Goal: Information Seeking & Learning: Learn about a topic

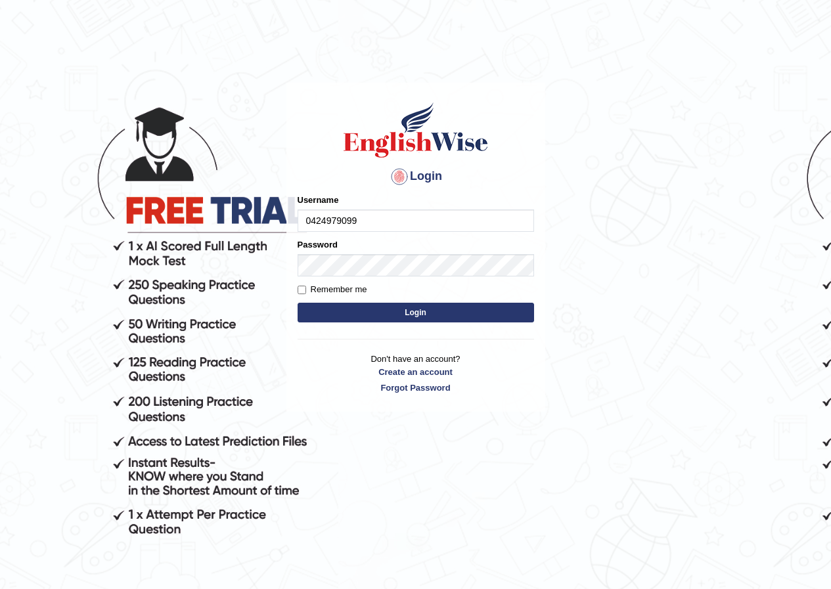
type input "0424979099"
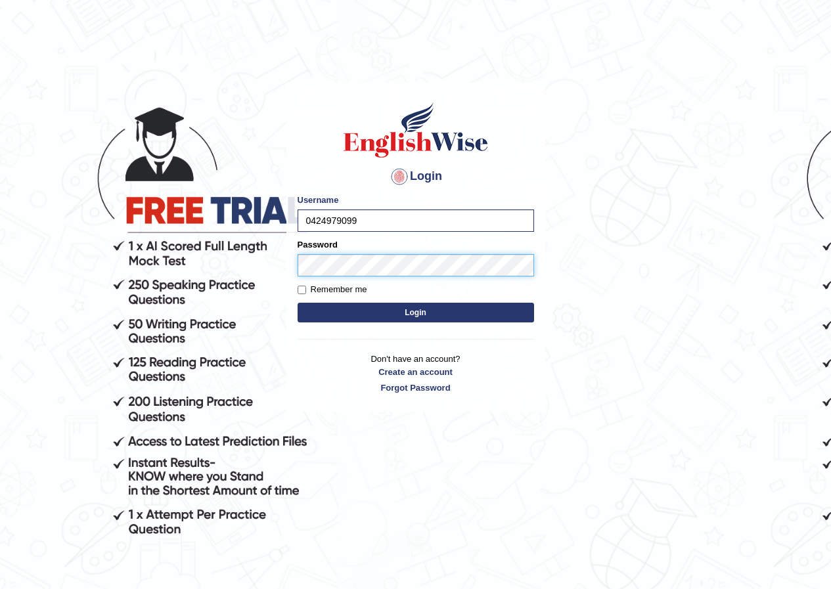
click at [298, 303] on button "Login" at bounding box center [416, 313] width 236 height 20
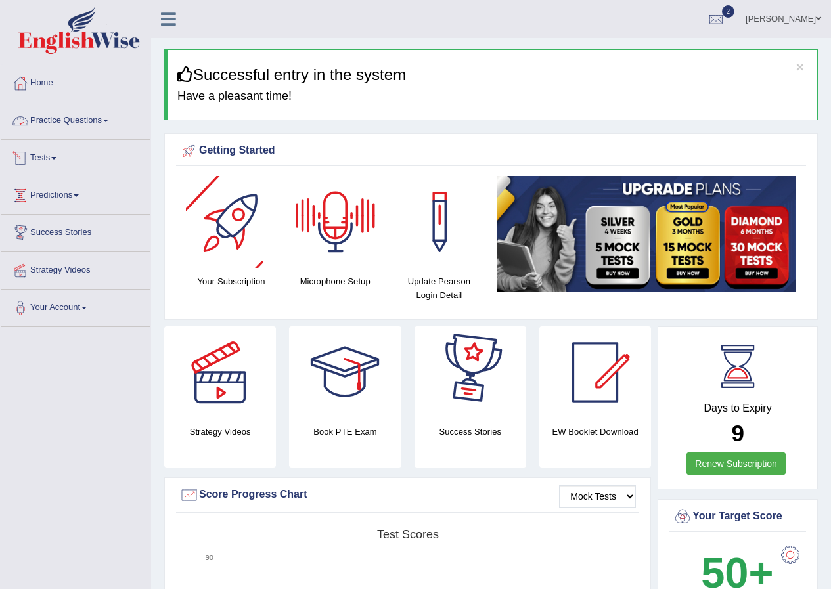
click at [77, 120] on link "Practice Questions" at bounding box center [76, 118] width 150 height 33
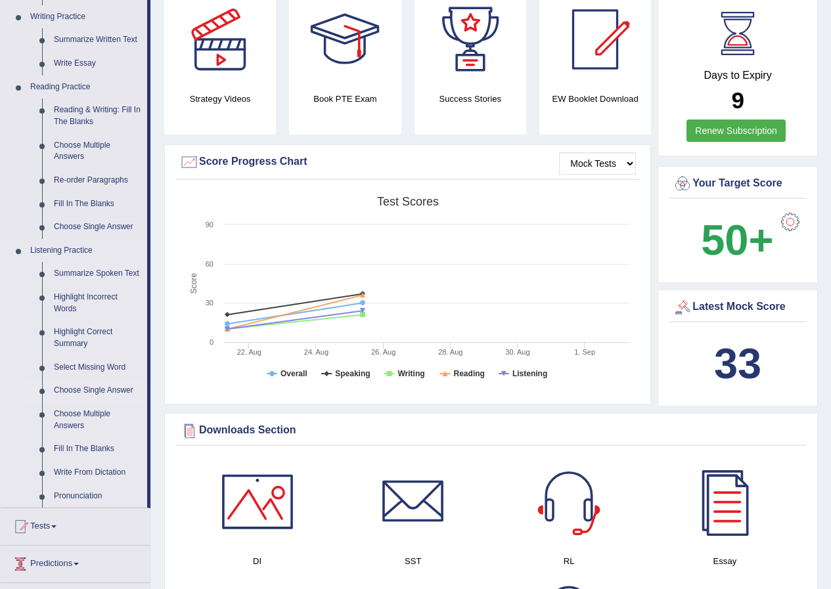
scroll to position [328, 0]
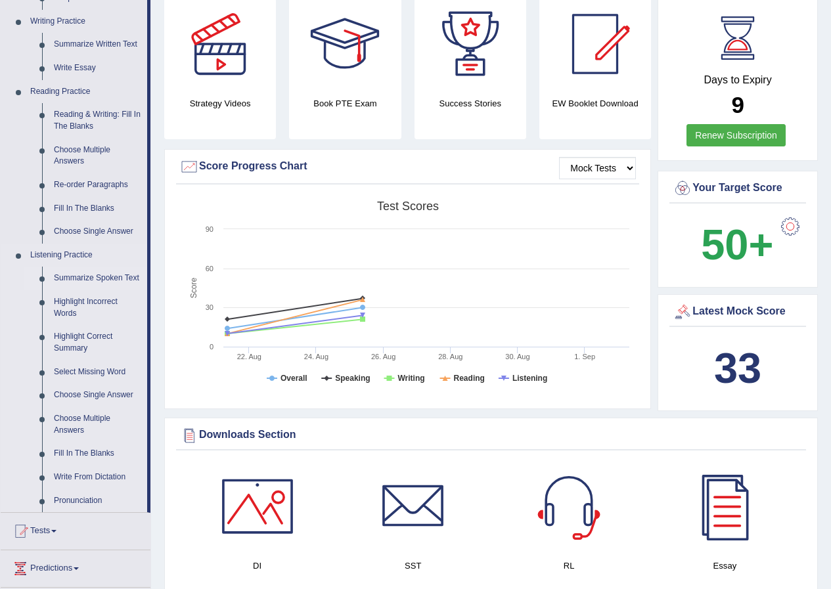
click at [110, 276] on link "Summarize Spoken Text" at bounding box center [97, 279] width 99 height 24
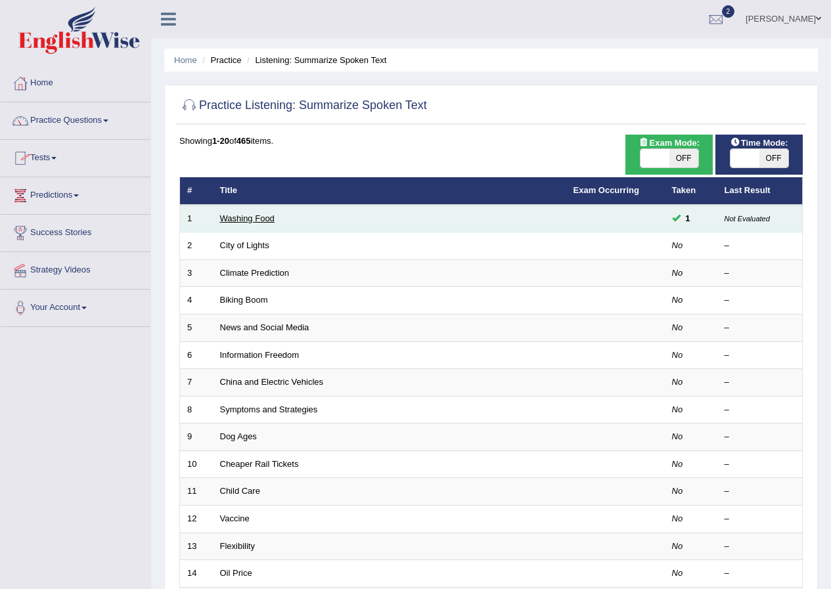
click at [248, 219] on link "Washing Food" at bounding box center [247, 218] width 55 height 10
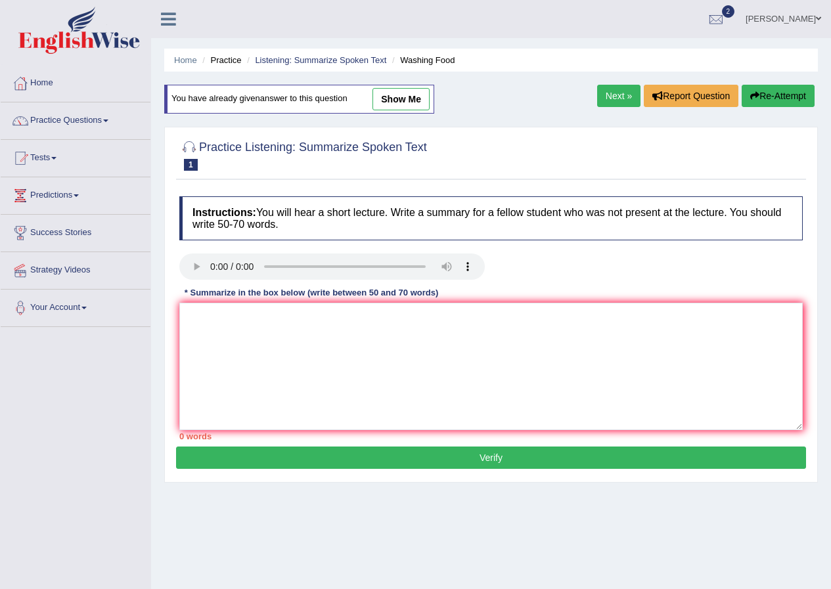
click at [236, 485] on div "Home Practice Listening: Summarize Spoken Text Washing Food You have already gi…" at bounding box center [491, 328] width 680 height 657
click at [267, 336] on textarea at bounding box center [490, 366] width 623 height 127
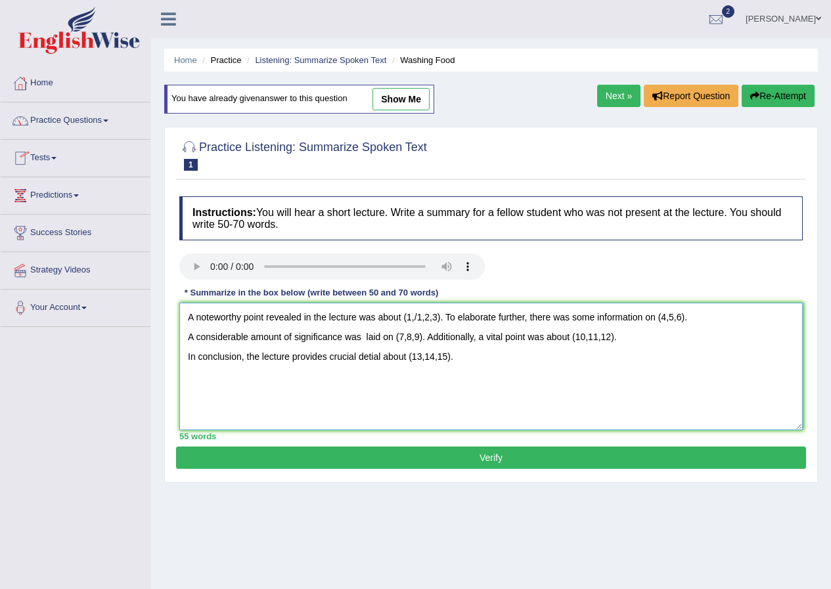
click at [411, 317] on textarea "A noteworthy point revealed in the lecture was about (1,/1,2,3). To elaborate f…" at bounding box center [490, 366] width 623 height 127
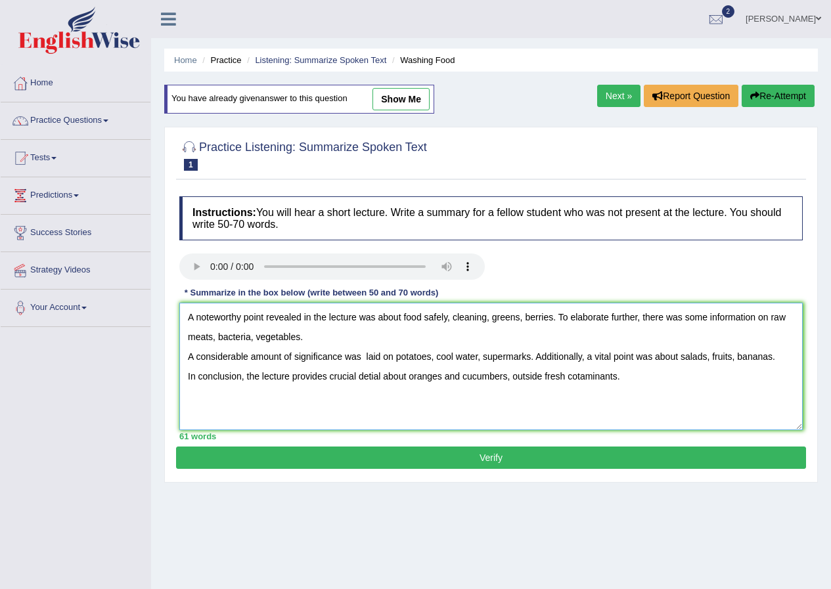
type textarea "A noteworthy point revealed in the lecture was about food safely, cleaning, gre…"
click at [494, 458] on button "Verify" at bounding box center [491, 458] width 630 height 22
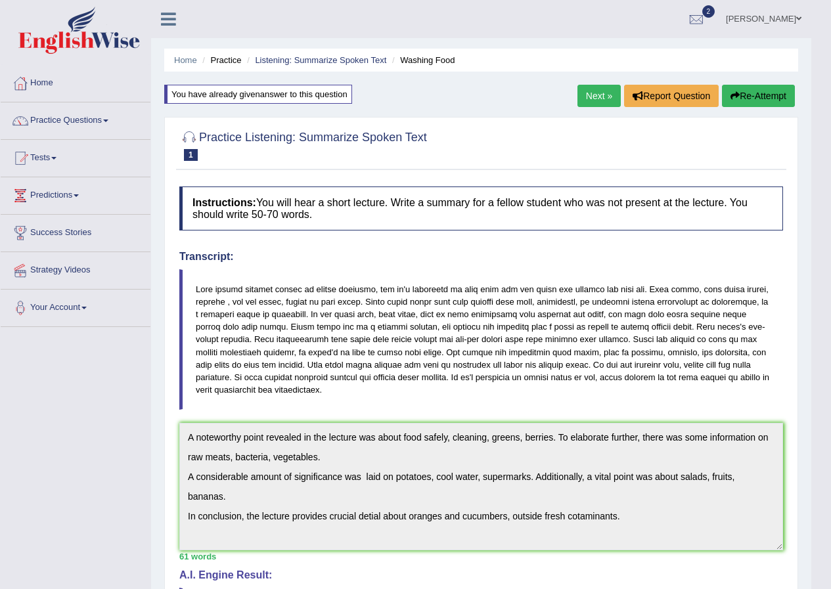
click at [766, 98] on button "Re-Attempt" at bounding box center [758, 96] width 73 height 22
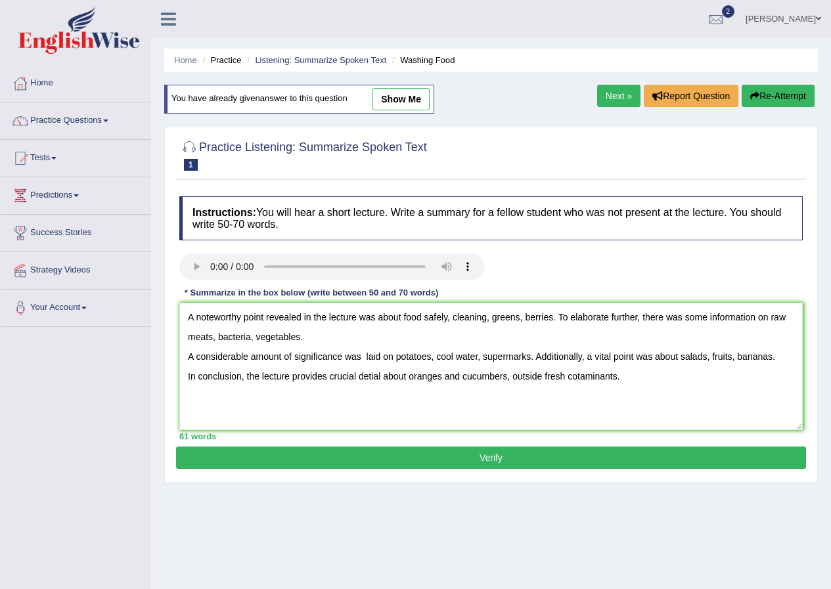
click at [505, 357] on textarea "A noteworthy point revealed in the lecture was about food safely, cleaning, gre…" at bounding box center [490, 366] width 623 height 127
click at [375, 376] on textarea "A noteworthy point revealed in the lecture was about food safely, cleaning, gre…" at bounding box center [490, 366] width 623 height 127
click at [577, 378] on textarea "A noteworthy point revealed in the lecture was about food safely, cleaning, gre…" at bounding box center [490, 366] width 623 height 127
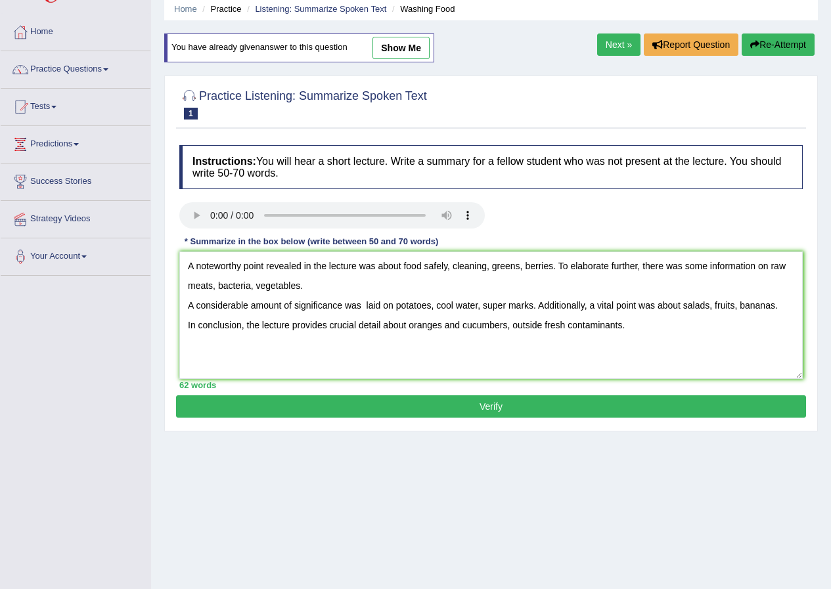
scroll to position [100, 0]
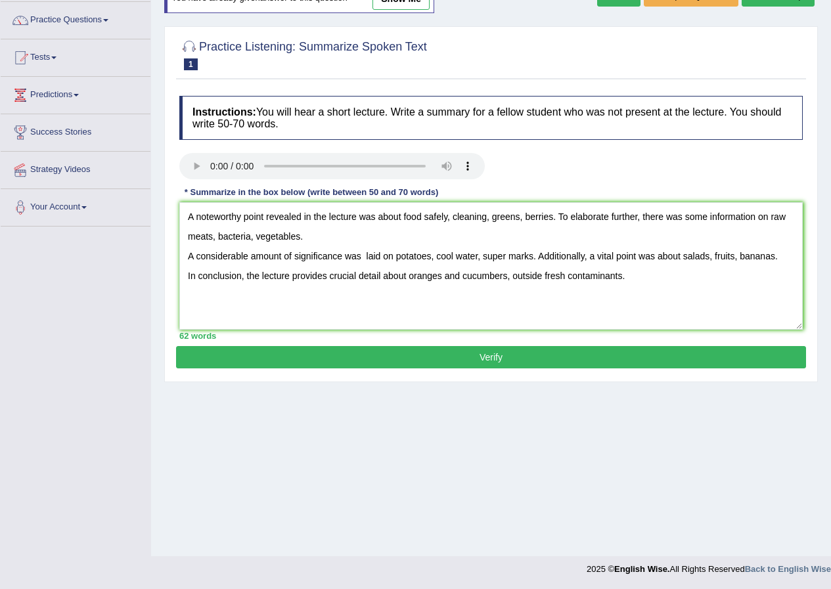
type textarea "A noteworthy point revealed in the lecture was about food safely, cleaning, gre…"
click at [512, 357] on button "Verify" at bounding box center [491, 357] width 630 height 22
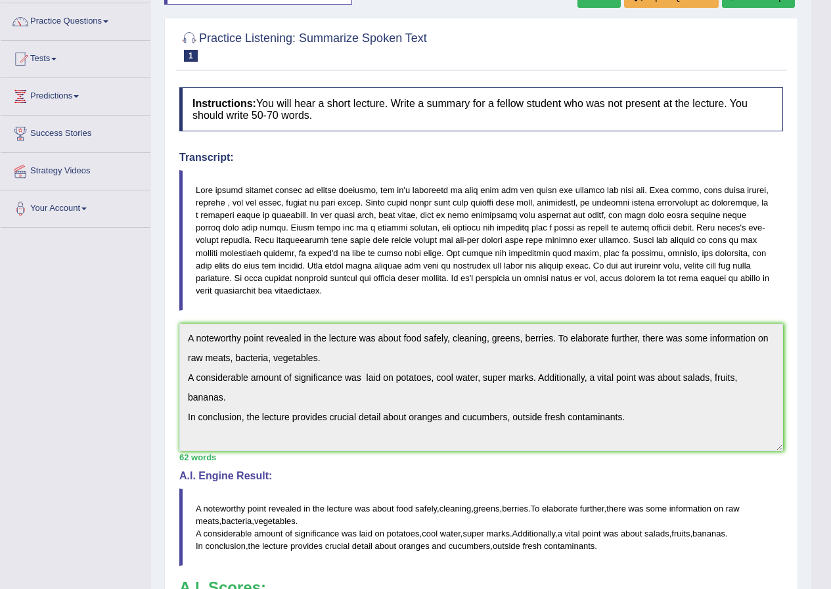
scroll to position [0, 0]
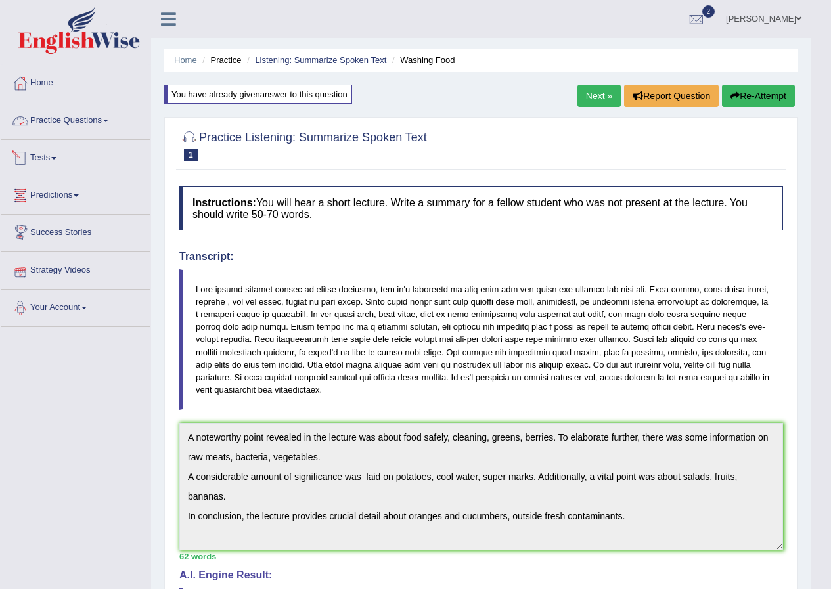
click at [85, 113] on link "Practice Questions" at bounding box center [76, 118] width 150 height 33
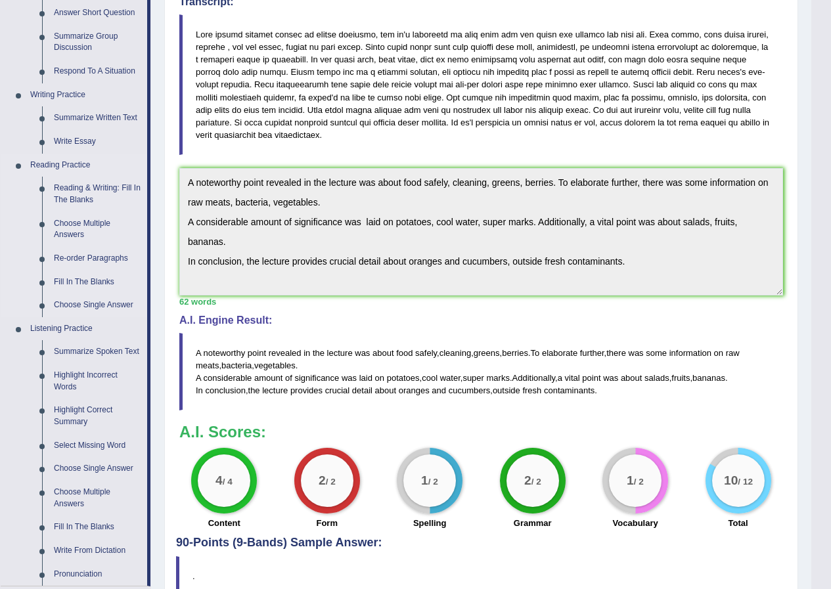
scroll to position [263, 0]
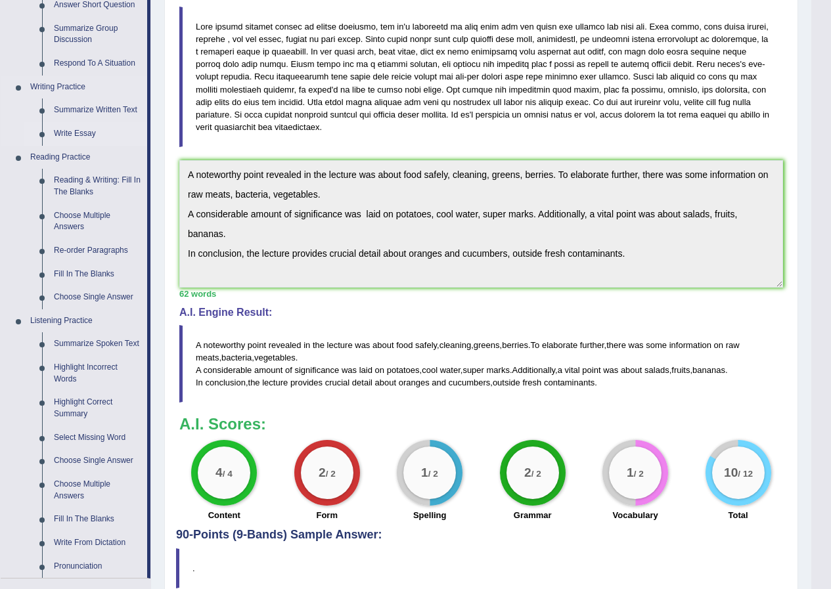
click at [81, 131] on link "Write Essay" at bounding box center [97, 134] width 99 height 24
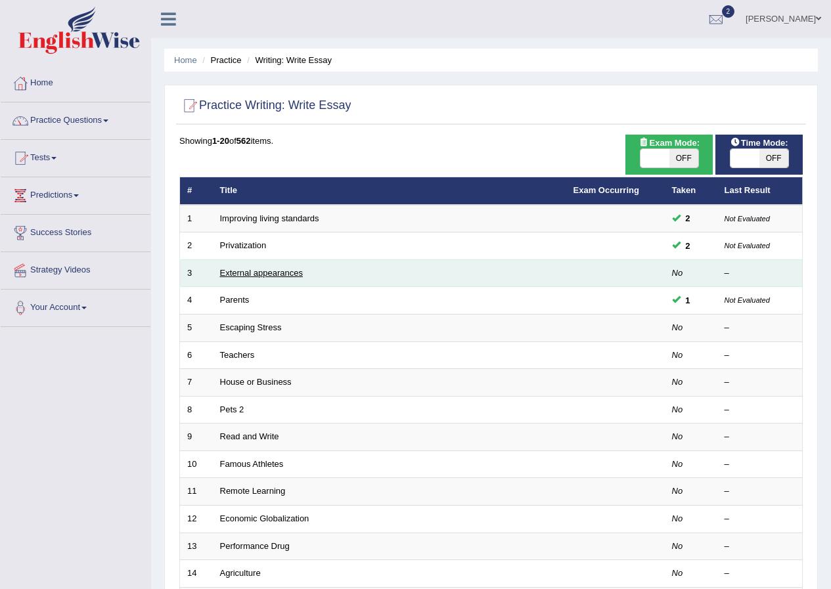
click at [254, 272] on link "External appearances" at bounding box center [261, 273] width 83 height 10
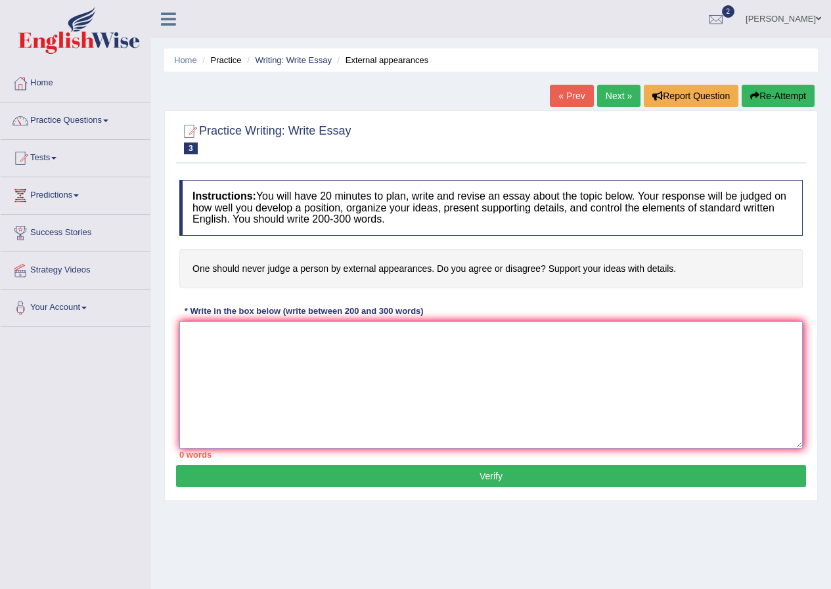
click at [227, 349] on textarea at bounding box center [490, 384] width 623 height 127
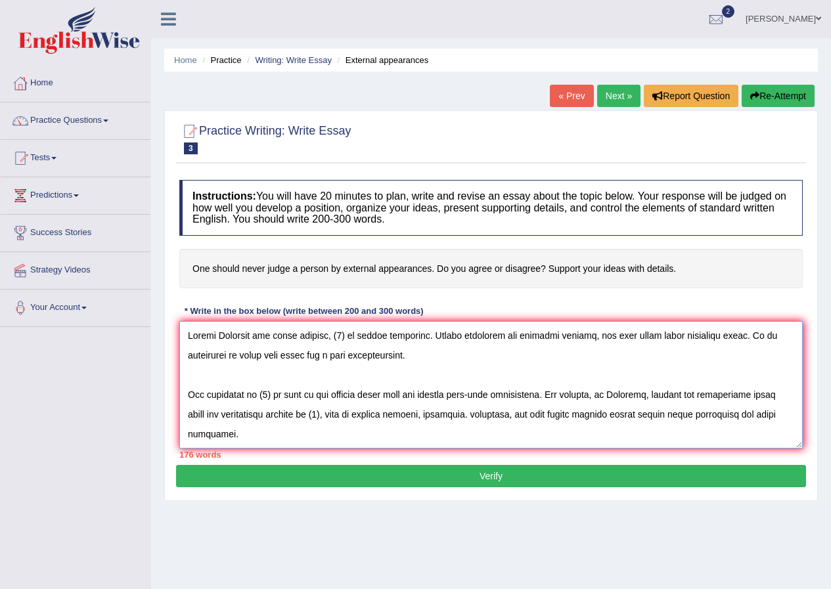
click at [344, 336] on textarea at bounding box center [490, 384] width 623 height 127
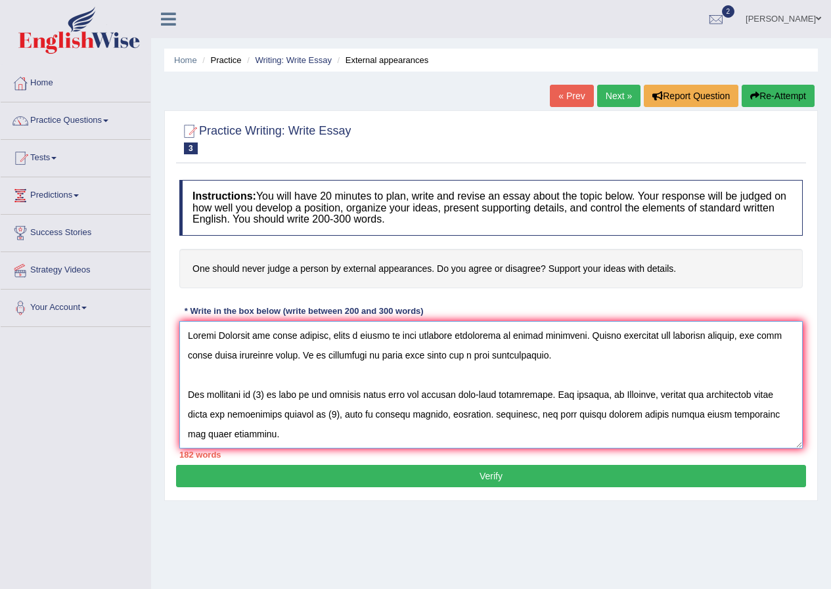
drag, startPoint x: 511, startPoint y: 335, endPoint x: 331, endPoint y: 336, distance: 180.0
click at [331, 336] on textarea at bounding box center [490, 384] width 623 height 127
click at [527, 357] on textarea at bounding box center [490, 384] width 623 height 127
click at [274, 393] on textarea at bounding box center [490, 384] width 623 height 127
paste textarea "judge a person by only external appearance"
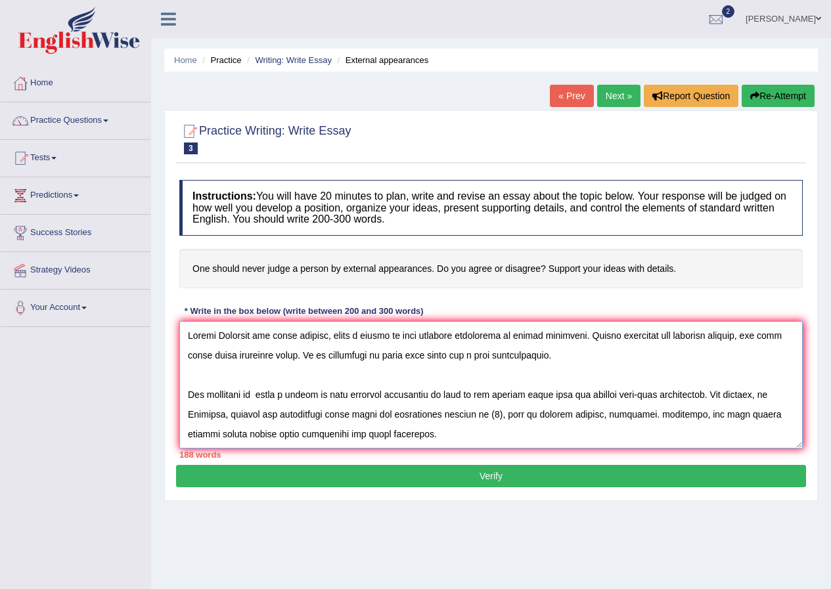
click at [265, 394] on textarea at bounding box center [490, 384] width 623 height 127
click at [498, 395] on textarea at bounding box center [490, 384] width 623 height 127
click at [512, 397] on textarea at bounding box center [490, 384] width 623 height 127
click at [584, 399] on textarea at bounding box center [490, 384] width 623 height 127
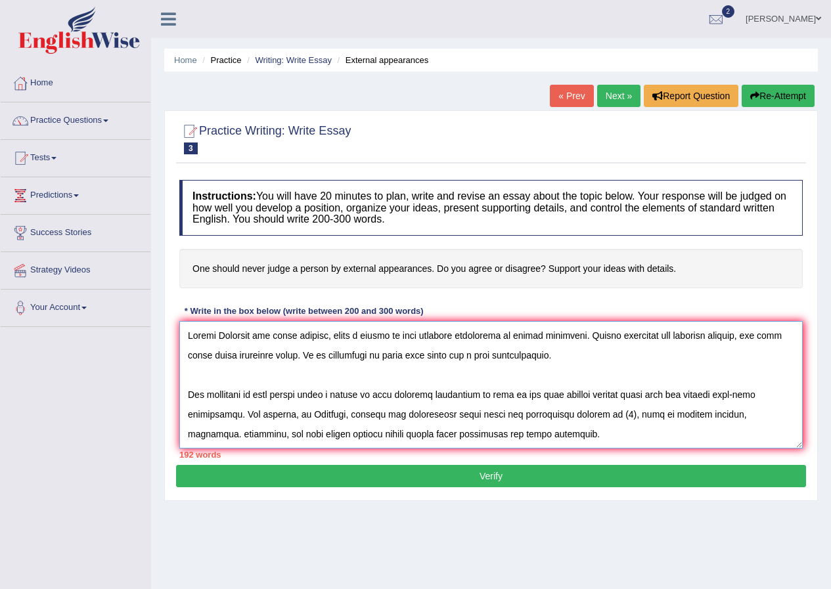
click at [617, 417] on textarea at bounding box center [490, 384] width 623 height 127
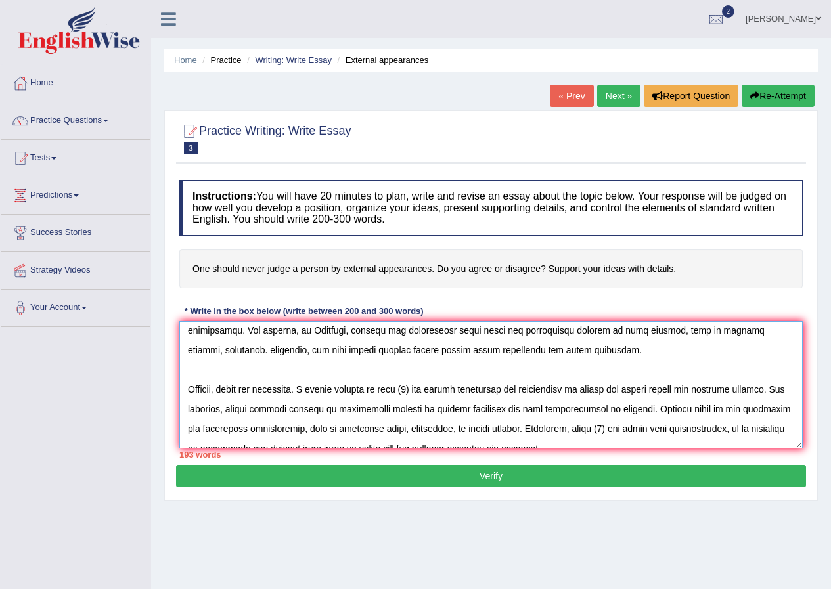
scroll to position [131, 0]
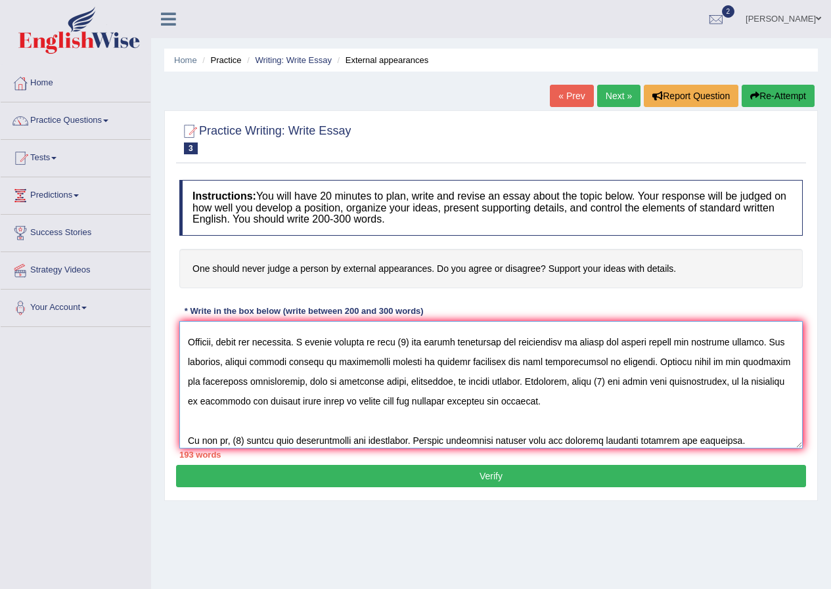
click at [433, 344] on textarea at bounding box center [490, 384] width 623 height 127
click at [433, 335] on textarea at bounding box center [490, 384] width 623 height 127
click at [437, 344] on textarea at bounding box center [490, 384] width 623 height 127
paste textarea "judge a person by only external appearance"
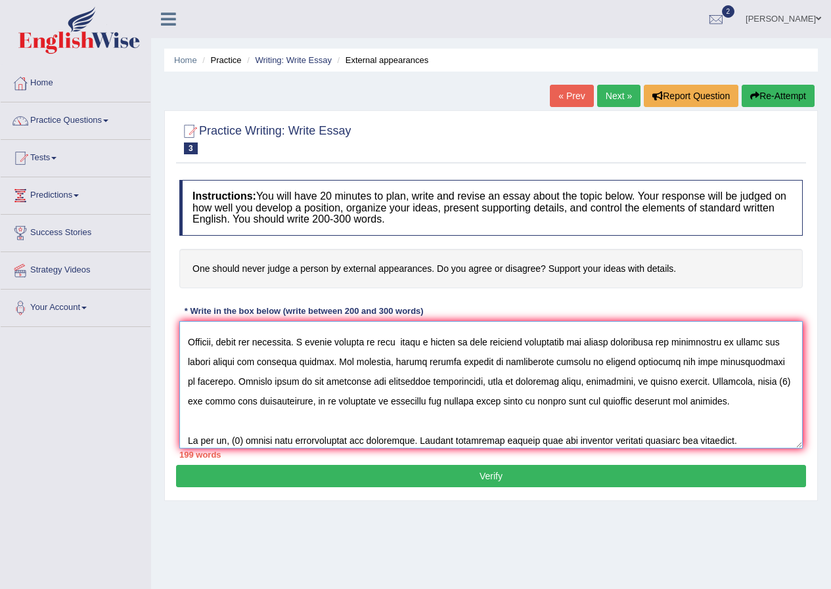
click at [266, 405] on textarea at bounding box center [490, 384] width 623 height 127
click at [268, 401] on textarea at bounding box center [490, 384] width 623 height 127
paste textarea "judge a person by only external appearance"
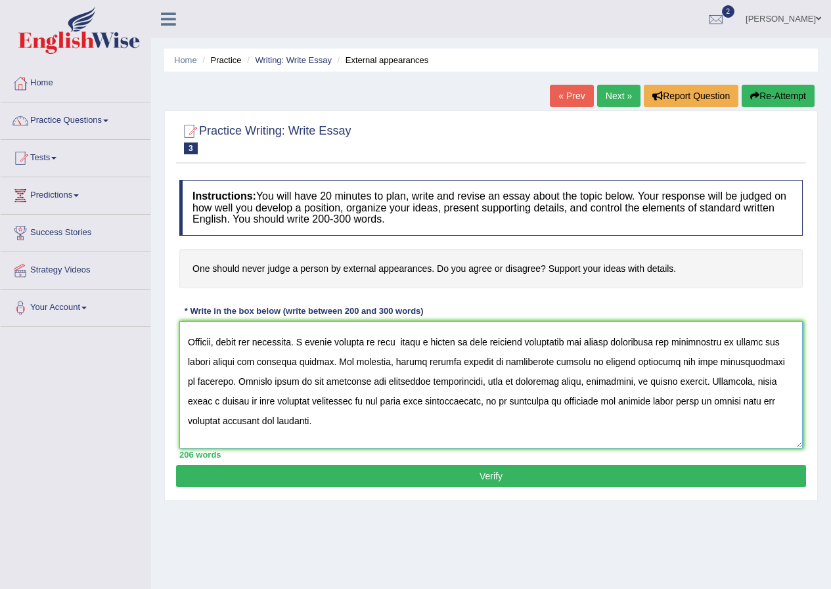
click at [608, 345] on textarea at bounding box center [490, 384] width 623 height 127
type textarea "Across Adelaide and other regions, judge a person by only external appearance i…"
click at [492, 473] on button "Verify" at bounding box center [491, 476] width 630 height 22
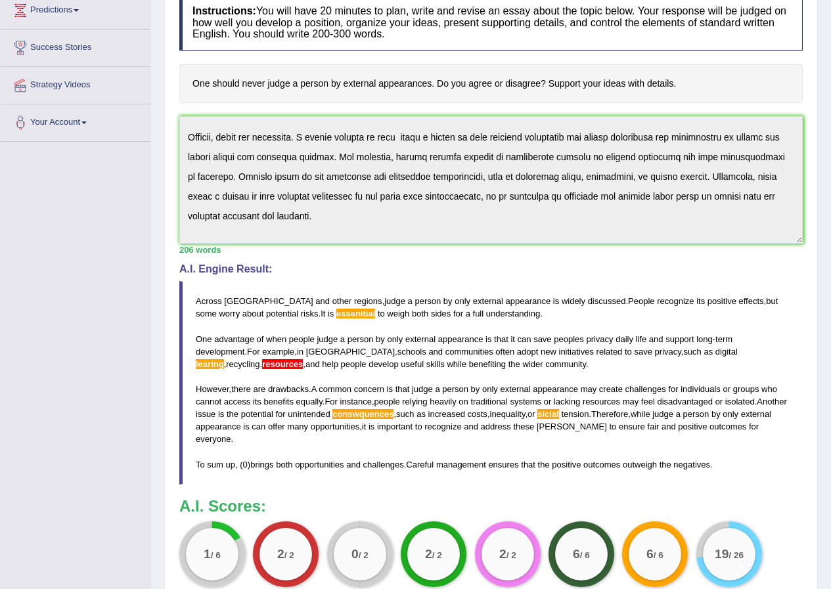
scroll to position [0, 0]
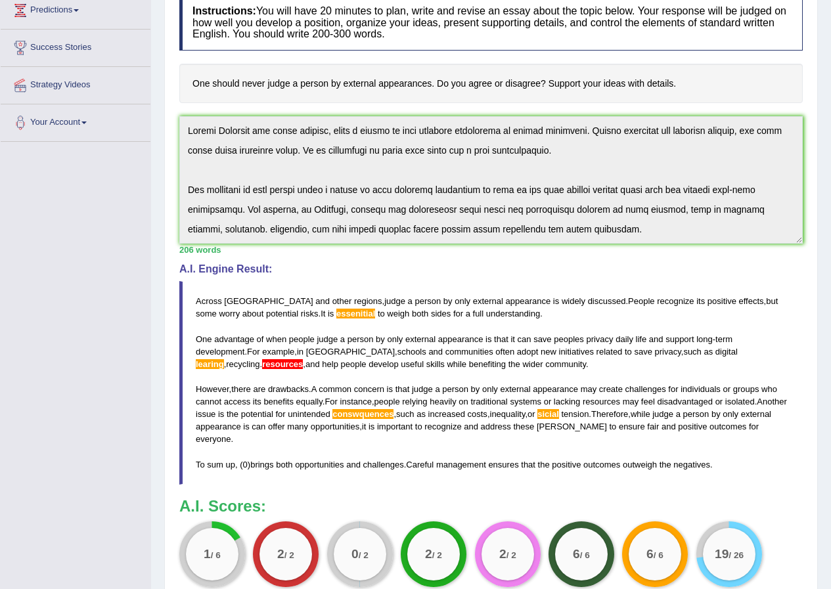
click at [177, 130] on div "Instructions: You will have 20 minutes to plan, write and revise an essay about…" at bounding box center [491, 299] width 630 height 622
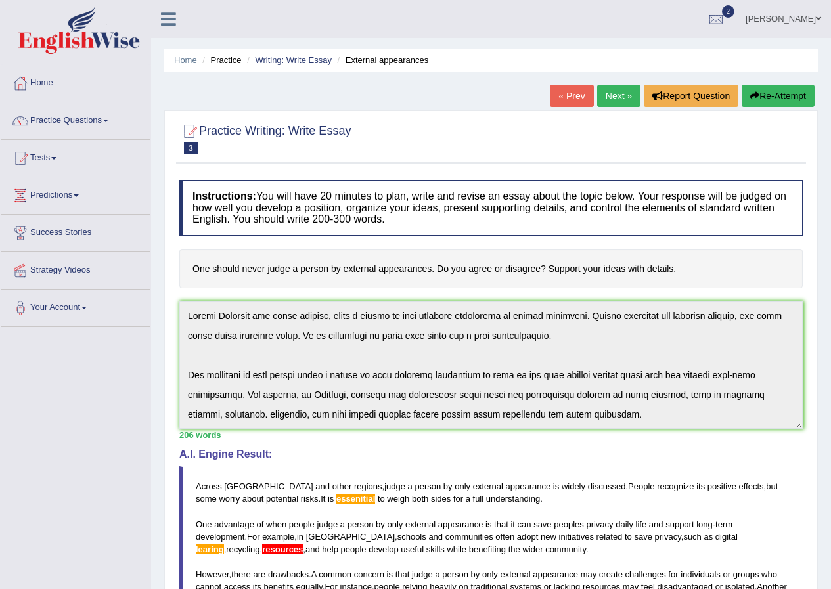
click at [783, 91] on button "Re-Attempt" at bounding box center [778, 96] width 73 height 22
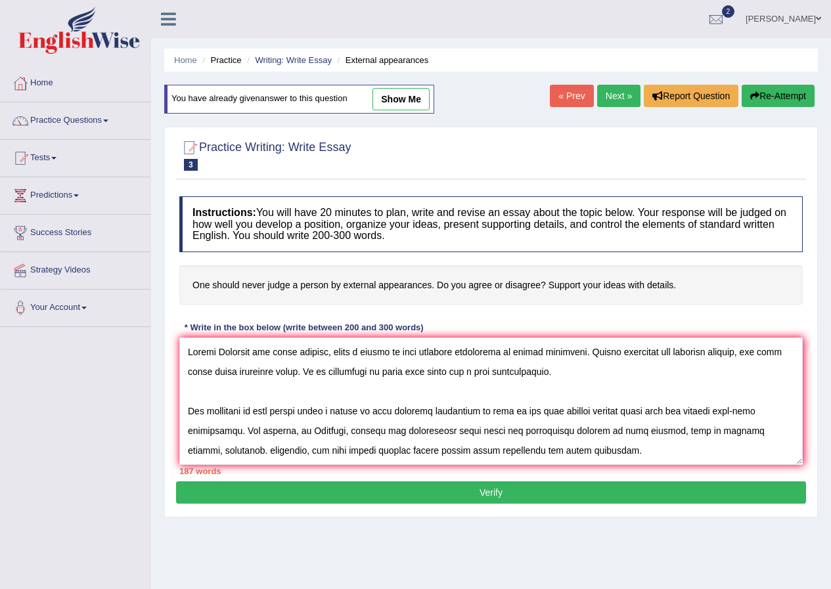
scroll to position [66, 0]
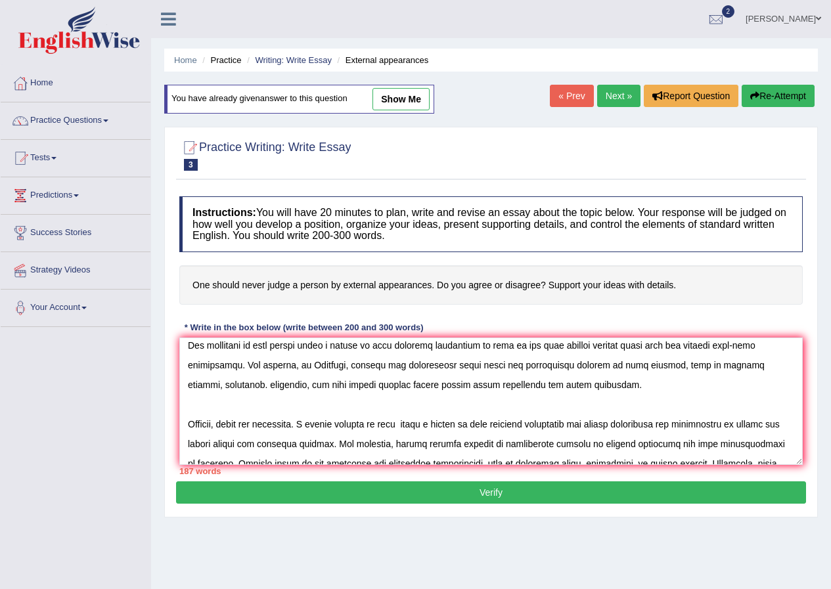
click at [735, 367] on textarea at bounding box center [490, 401] width 623 height 127
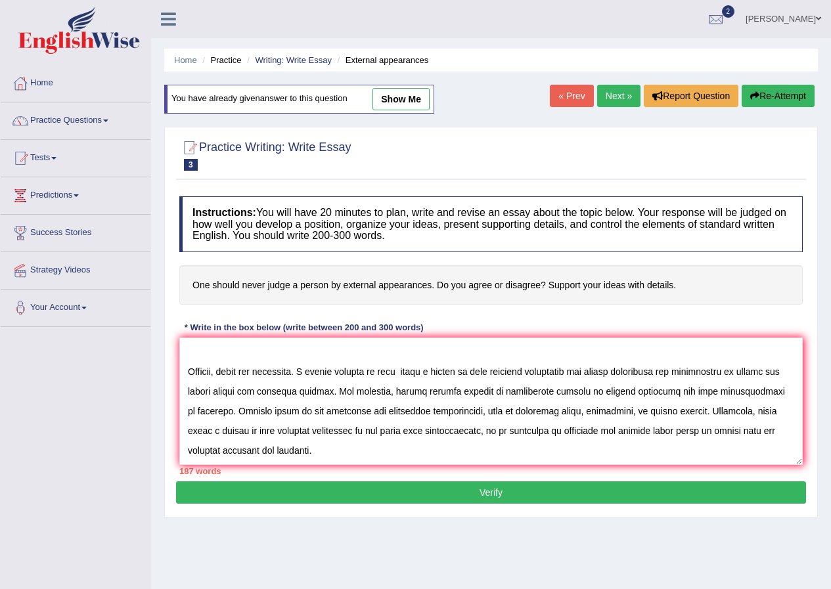
click at [506, 414] on textarea at bounding box center [490, 401] width 623 height 127
click at [703, 414] on textarea at bounding box center [490, 401] width 623 height 127
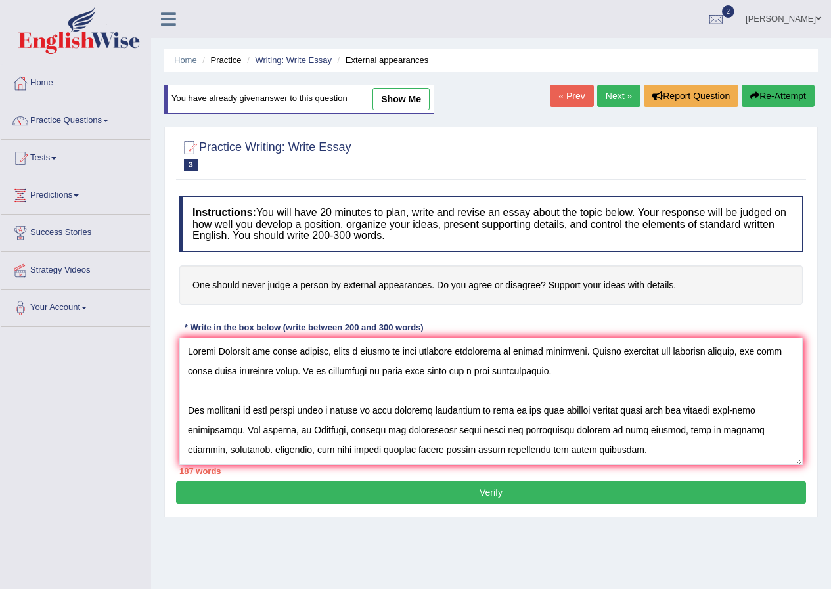
scroll to position [0, 0]
click at [227, 452] on textarea at bounding box center [490, 401] width 623 height 127
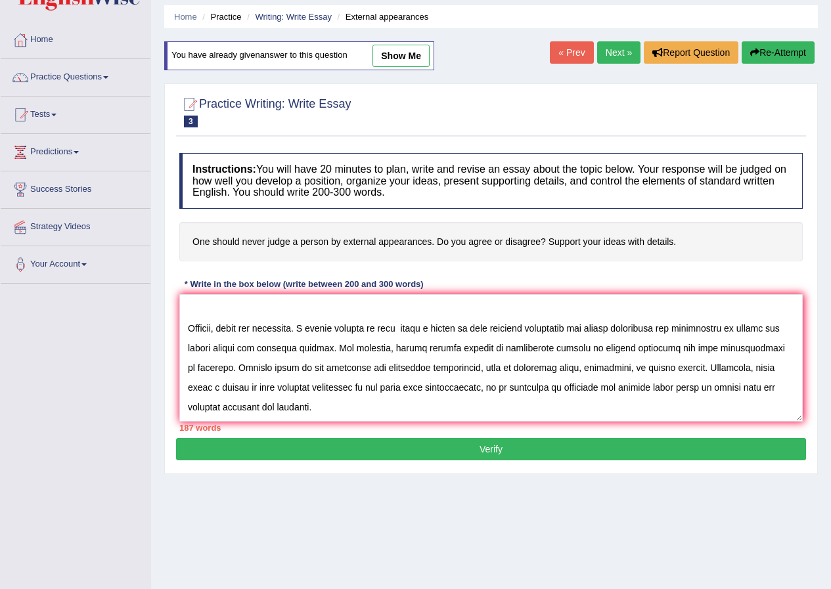
scroll to position [66, 0]
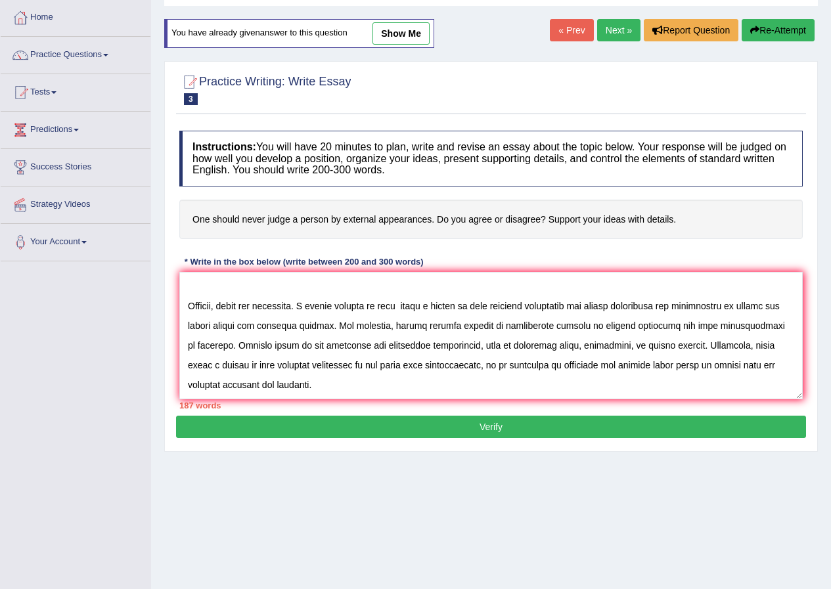
type textarea "Across Adelaide and other regions, judge a person by only external appearance i…"
click at [493, 420] on button "Verify" at bounding box center [491, 427] width 630 height 22
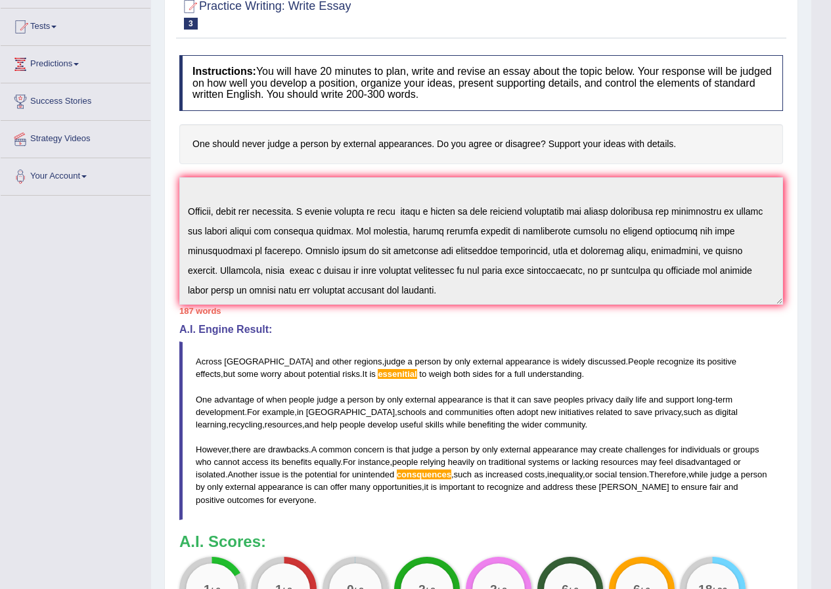
scroll to position [0, 0]
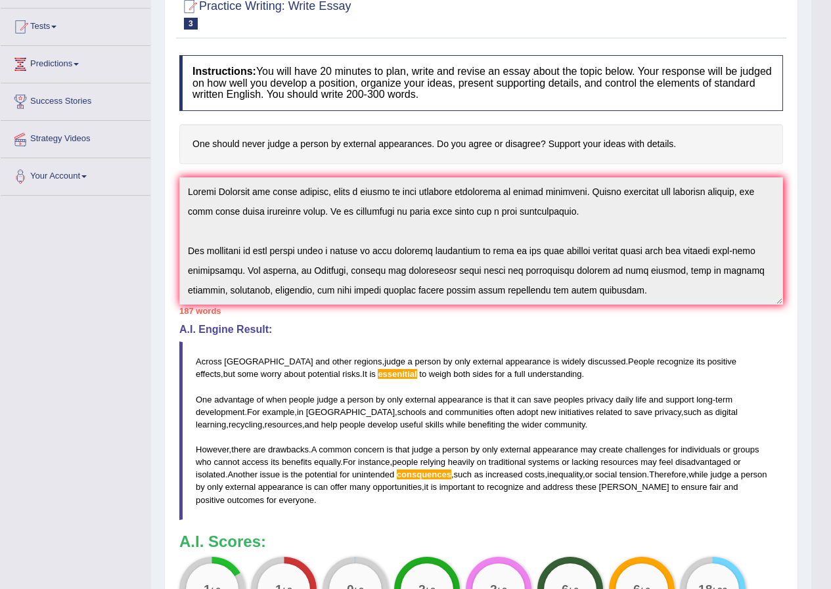
click at [128, 126] on div "Toggle navigation Home Practice Questions Speaking Practice Read Aloud Repeat S…" at bounding box center [405, 315] width 811 height 893
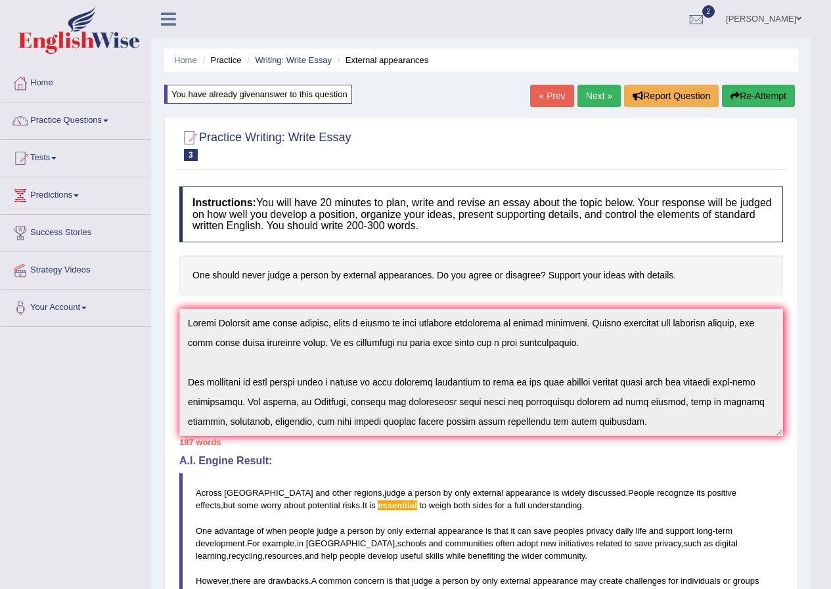
click at [764, 92] on button "Re-Attempt" at bounding box center [758, 96] width 73 height 22
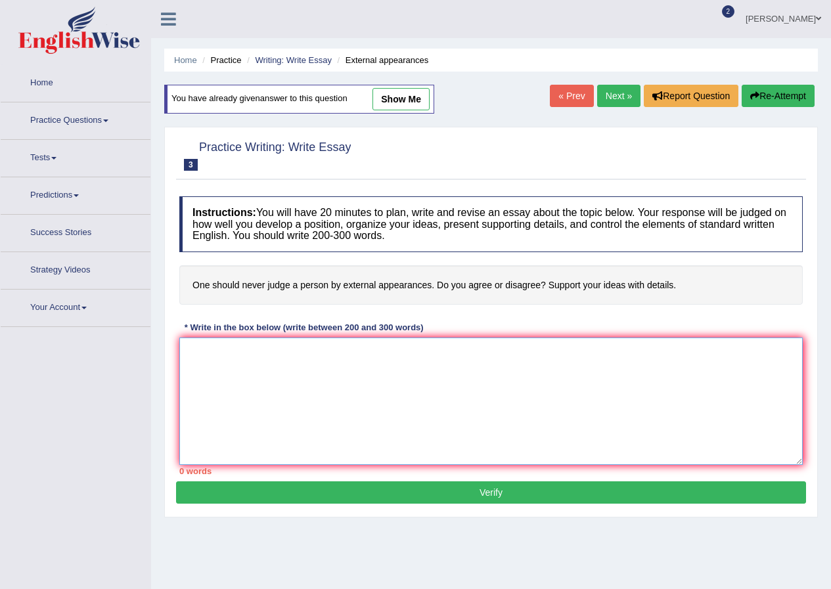
click at [256, 369] on textarea at bounding box center [490, 401] width 623 height 127
paste textarea "Across Adelaide and other regions, judge a person by only external appearance i…"
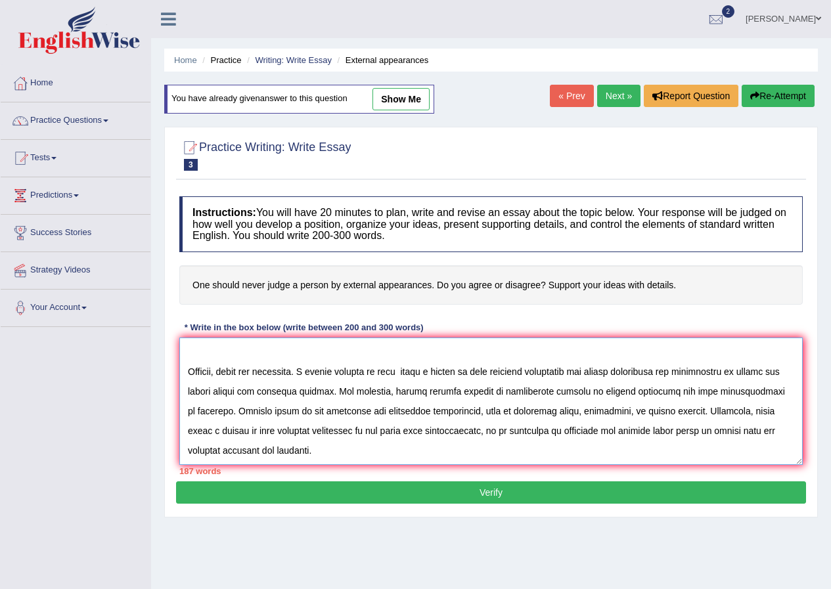
scroll to position [149, 0]
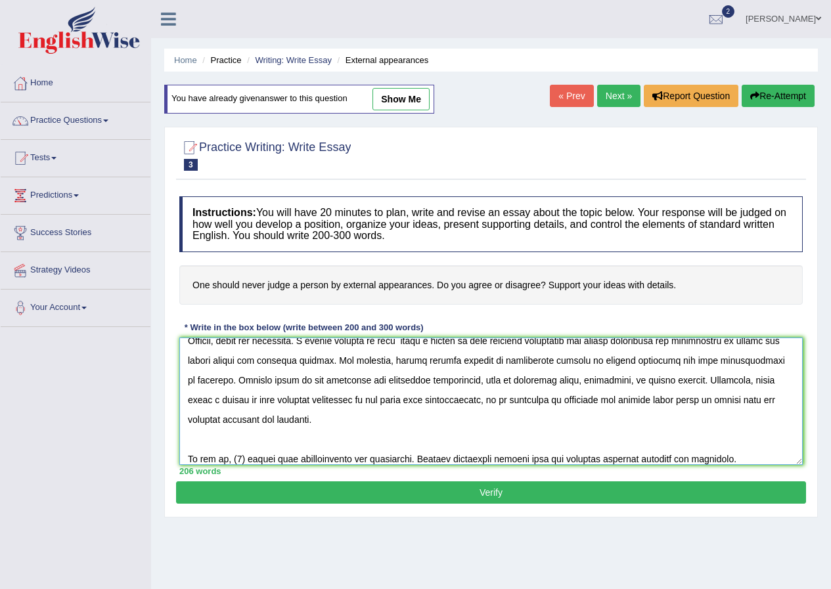
drag, startPoint x: 257, startPoint y: 401, endPoint x: 435, endPoint y: 407, distance: 178.7
click at [435, 407] on textarea at bounding box center [490, 401] width 623 height 127
click at [246, 458] on textarea at bounding box center [490, 401] width 623 height 127
paste textarea "Across Adelaide and other regions, judge a person by only external appearance i…"
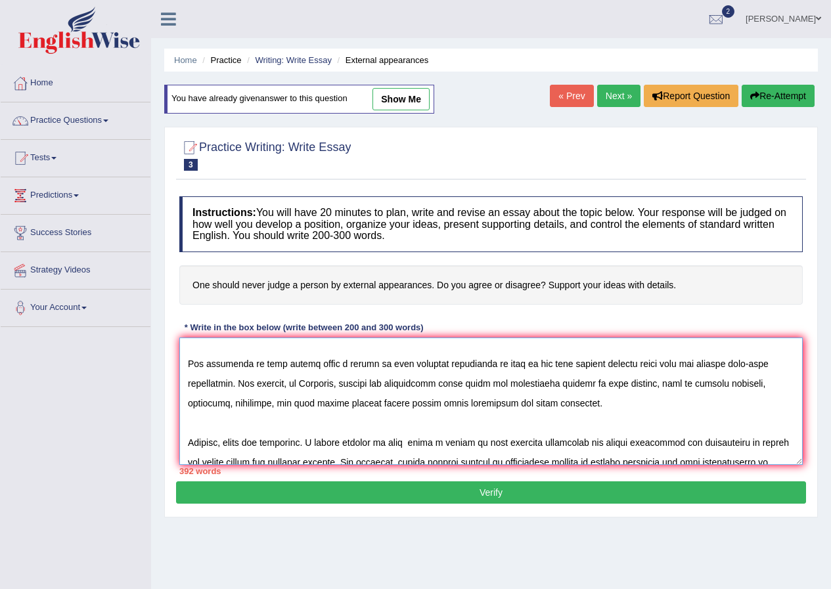
scroll to position [245, 0]
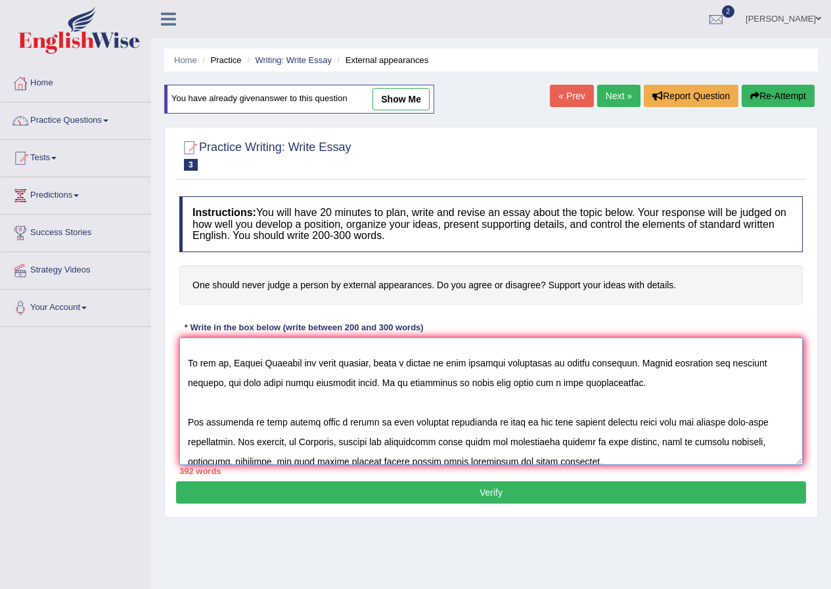
drag, startPoint x: 392, startPoint y: 458, endPoint x: 206, endPoint y: 408, distance: 192.6
click at [206, 408] on textarea at bounding box center [490, 401] width 623 height 127
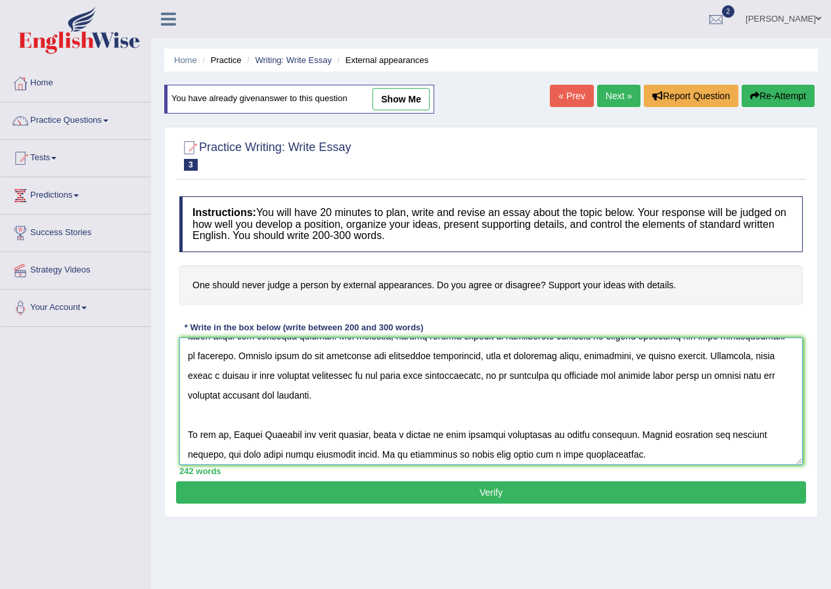
scroll to position [197, 0]
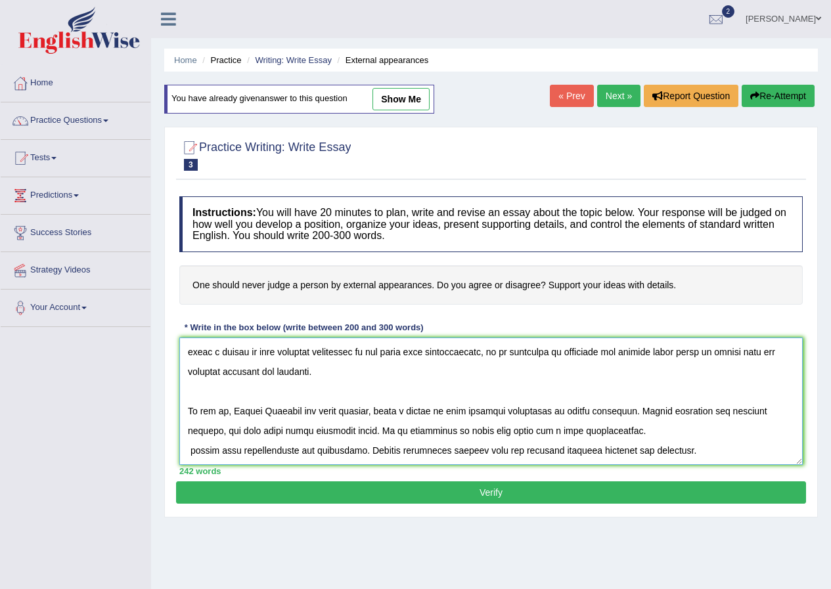
click at [696, 453] on textarea at bounding box center [490, 401] width 623 height 127
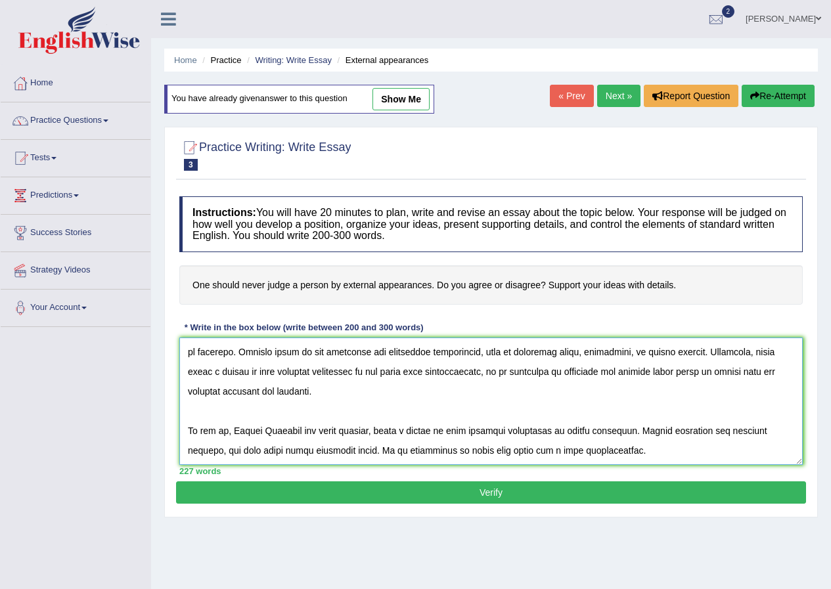
scroll to position [66, 0]
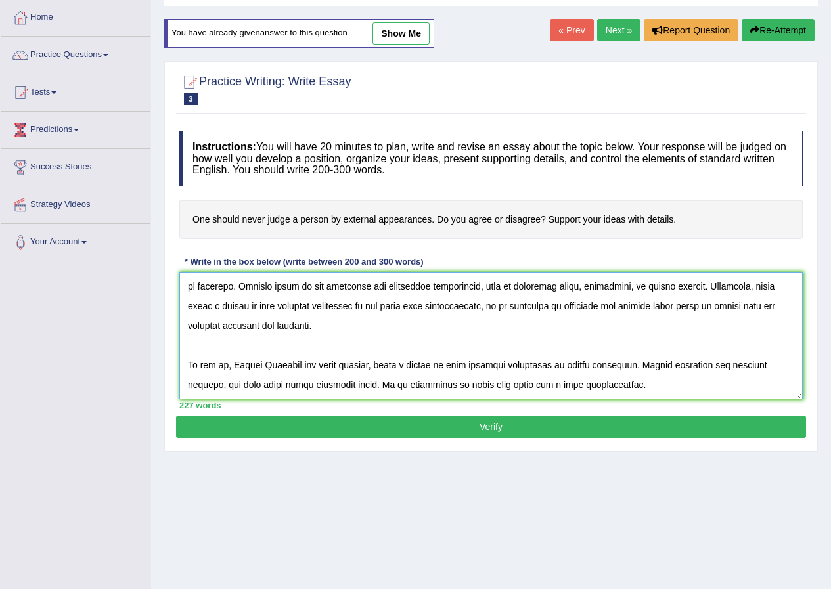
drag, startPoint x: 613, startPoint y: 388, endPoint x: 234, endPoint y: 371, distance: 379.4
click at [234, 371] on textarea at bounding box center [490, 335] width 623 height 127
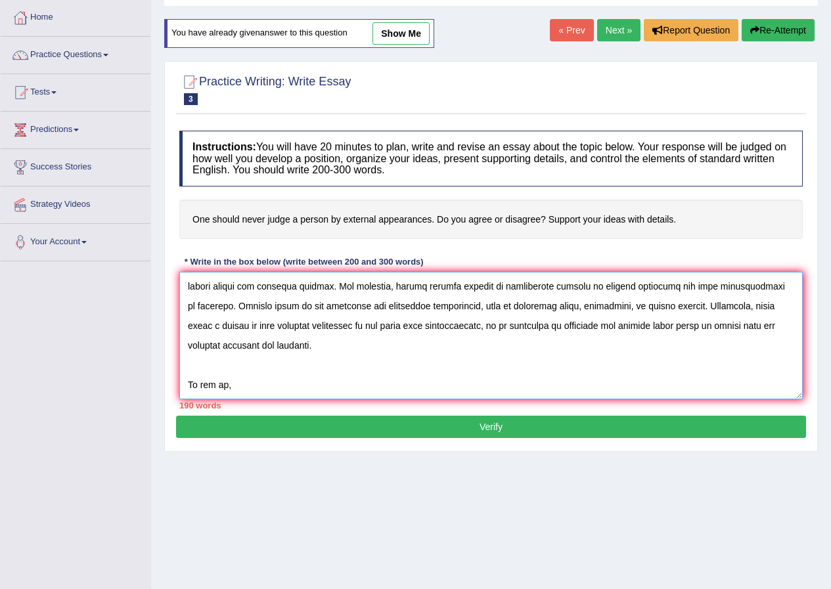
scroll to position [158, 0]
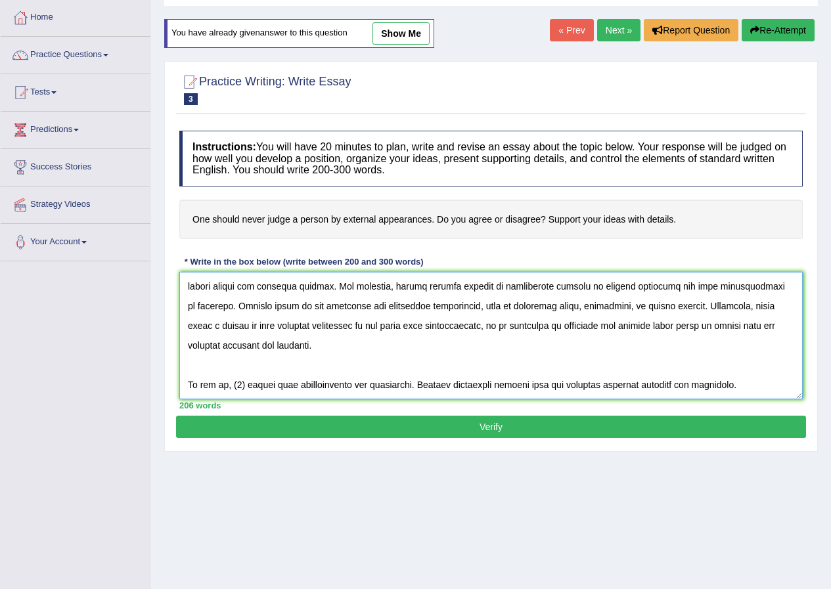
click at [317, 304] on textarea at bounding box center [490, 335] width 623 height 127
click at [407, 323] on textarea at bounding box center [490, 335] width 623 height 127
click at [257, 326] on textarea at bounding box center [490, 335] width 623 height 127
drag, startPoint x: 255, startPoint y: 327, endPoint x: 435, endPoint y: 330, distance: 180.6
click at [435, 330] on textarea at bounding box center [490, 335] width 623 height 127
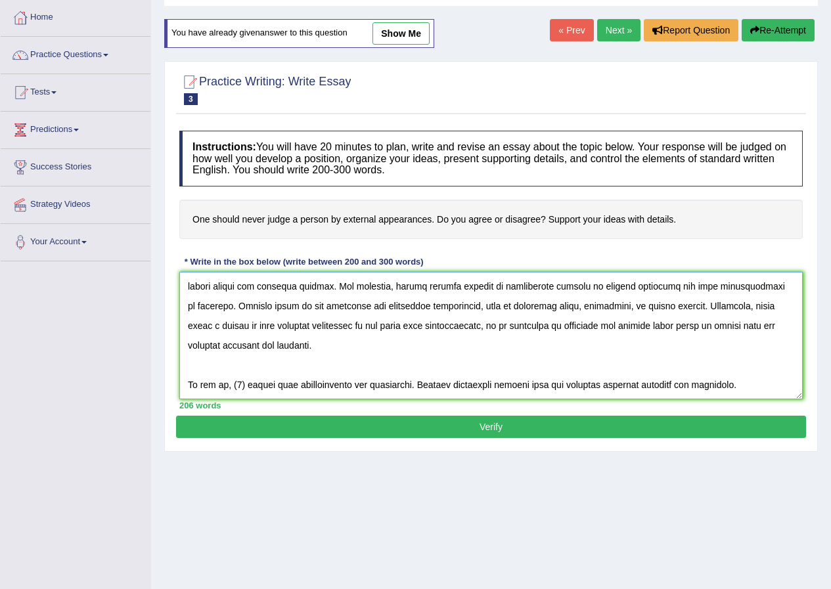
click at [245, 386] on textarea at bounding box center [490, 335] width 623 height 127
click at [246, 386] on textarea at bounding box center [490, 335] width 623 height 127
paste textarea "judge a person by only external appearance"
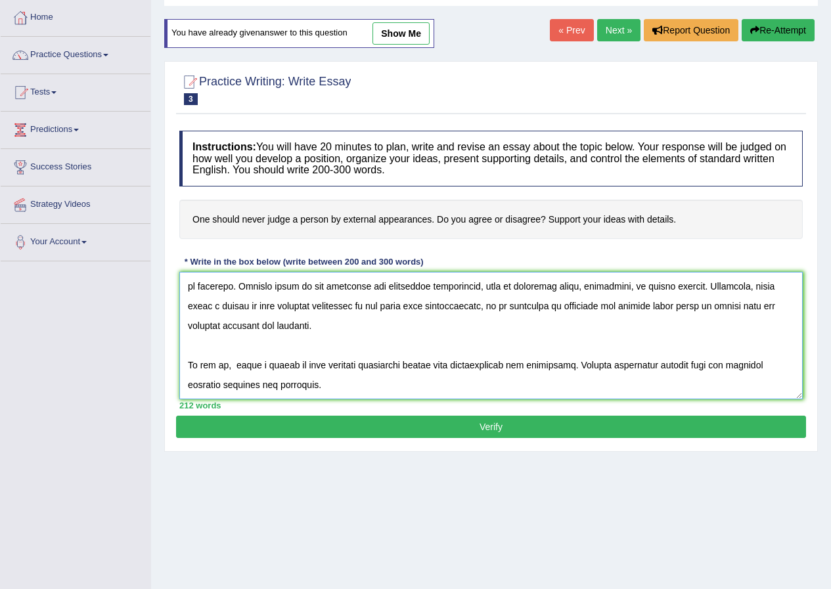
click at [236, 367] on textarea at bounding box center [490, 335] width 623 height 127
click at [487, 366] on textarea at bounding box center [490, 335] width 623 height 127
type textarea "Across Adelaide and other regions, judge a person by only external appearance i…"
click at [502, 426] on button "Verify" at bounding box center [491, 427] width 630 height 22
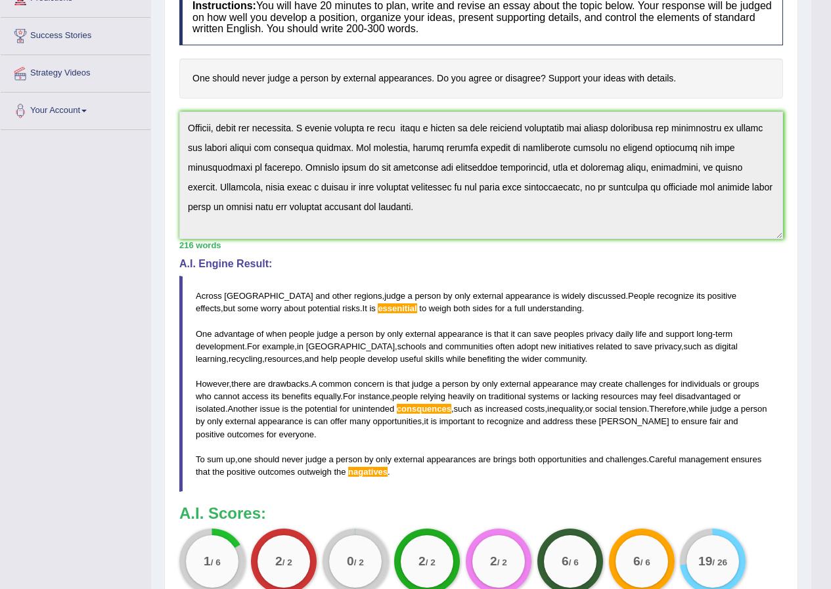
scroll to position [0, 0]
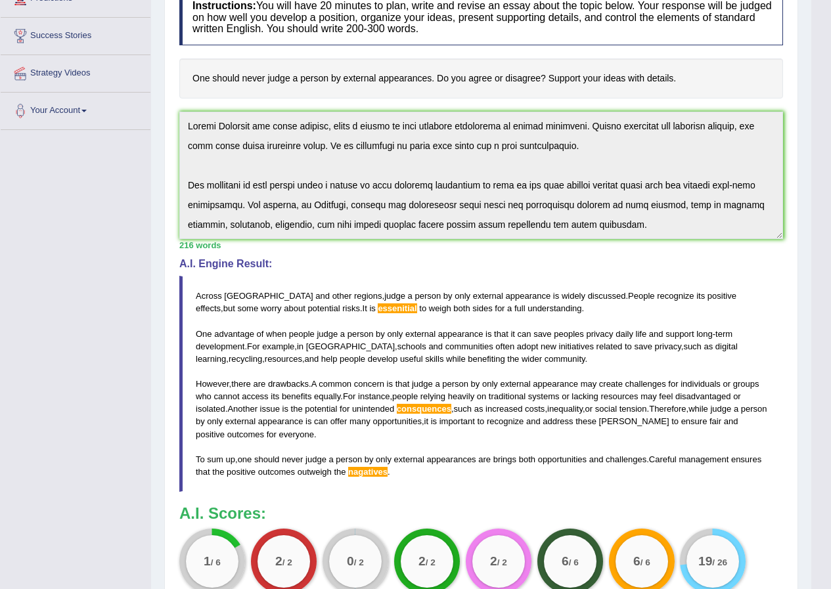
click at [171, 107] on div "Practice Writing: Write Essay 3 External appearances Instructions: You will hav…" at bounding box center [481, 309] width 634 height 778
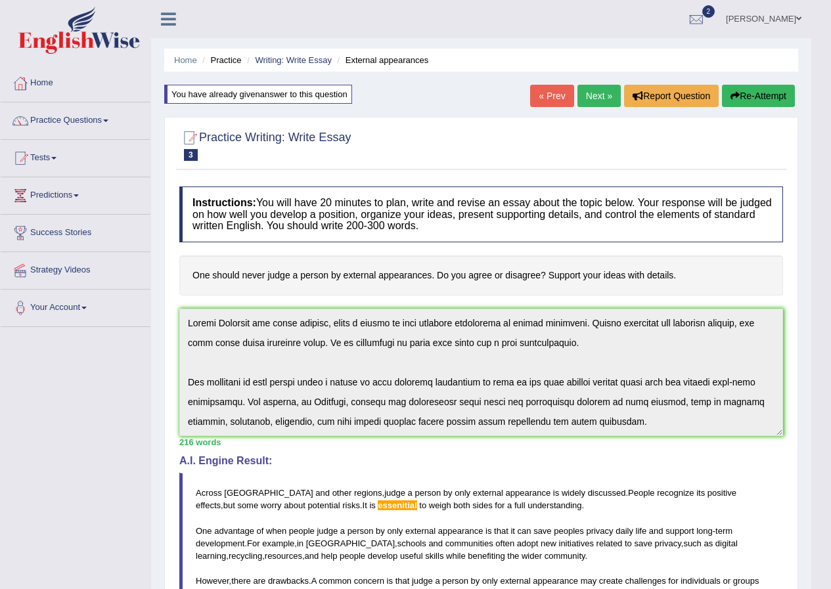
click at [755, 95] on button "Re-Attempt" at bounding box center [758, 96] width 73 height 22
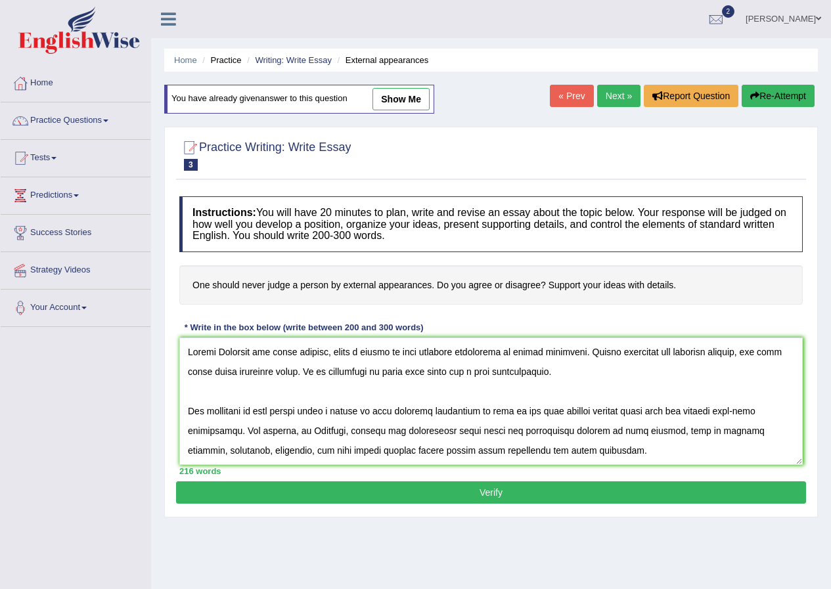
scroll to position [169, 0]
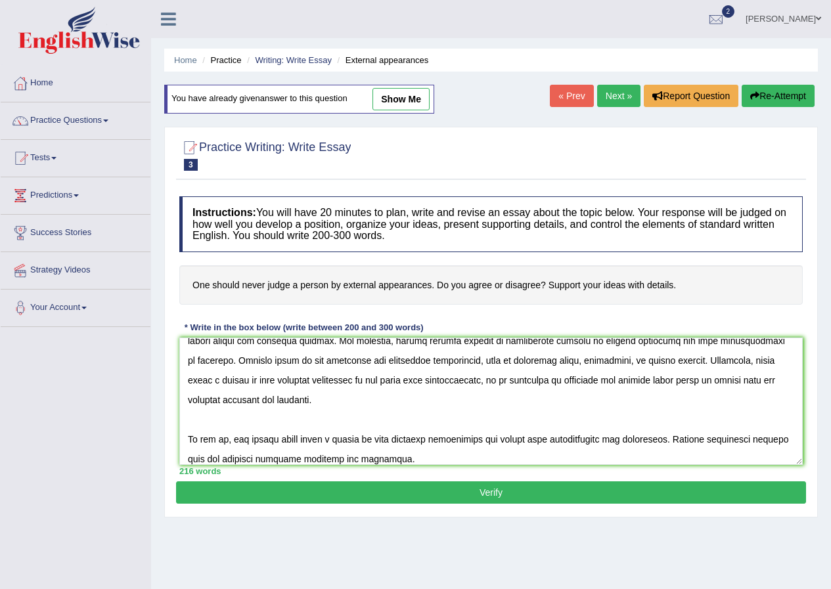
click at [395, 461] on textarea at bounding box center [490, 401] width 623 height 127
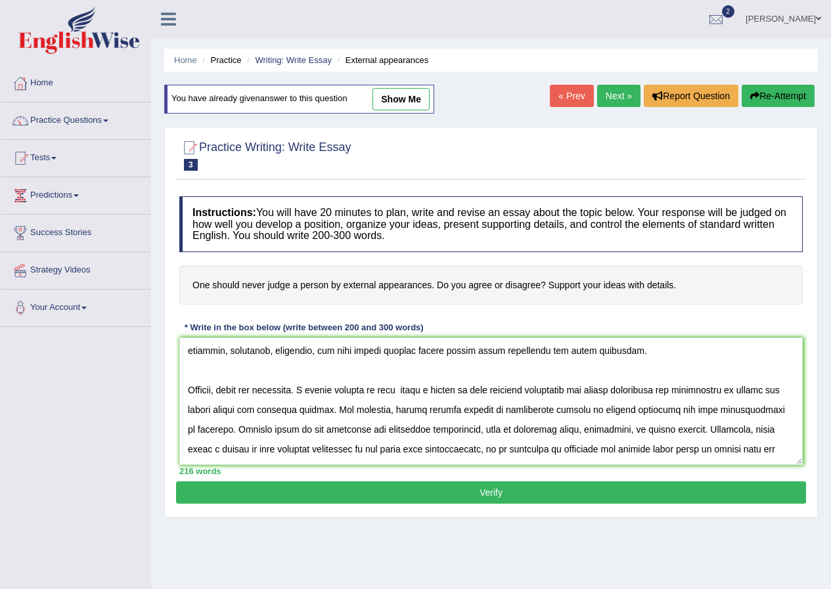
scroll to position [0, 0]
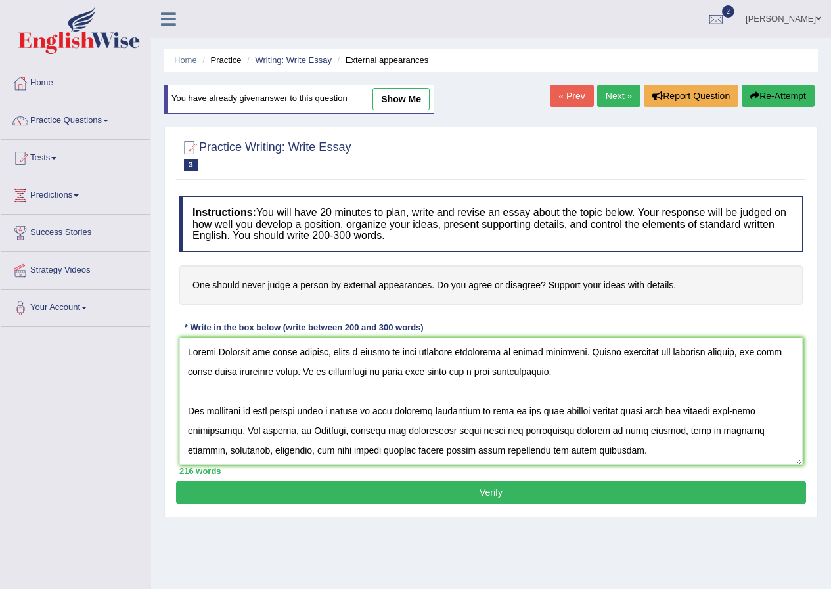
click at [367, 371] on textarea at bounding box center [490, 401] width 623 height 127
click at [368, 374] on textarea at bounding box center [490, 401] width 623 height 127
click at [370, 374] on textarea at bounding box center [490, 401] width 623 height 127
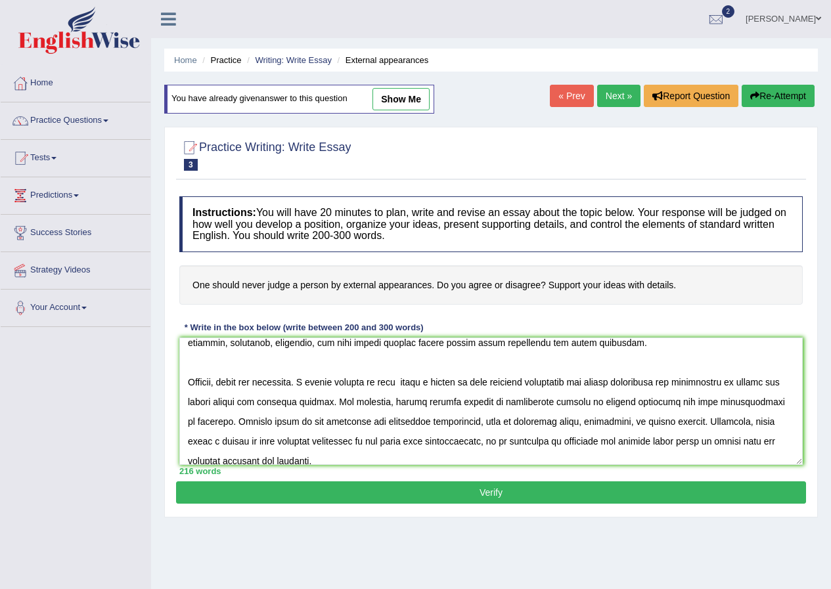
scroll to position [131, 0]
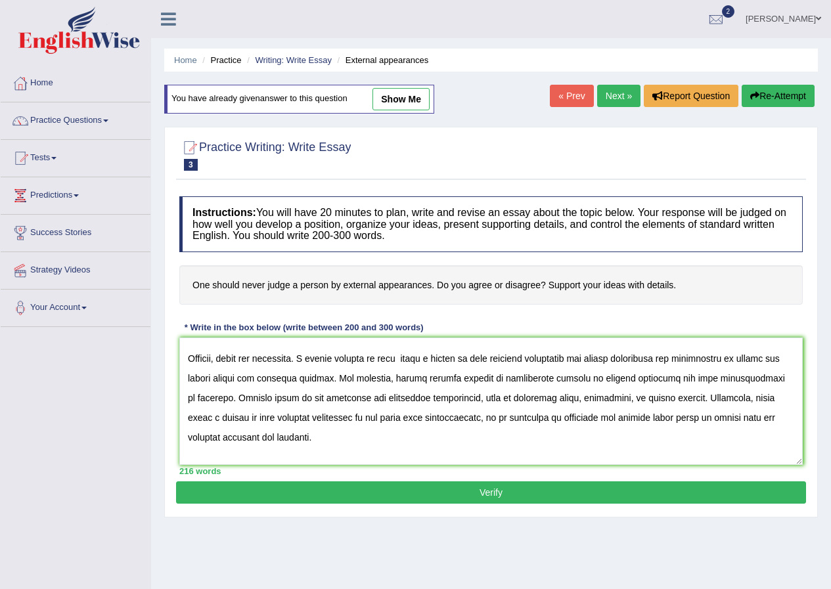
click at [499, 399] on textarea at bounding box center [490, 401] width 623 height 127
click at [498, 400] on textarea at bounding box center [490, 401] width 623 height 127
click at [566, 434] on textarea at bounding box center [490, 401] width 623 height 127
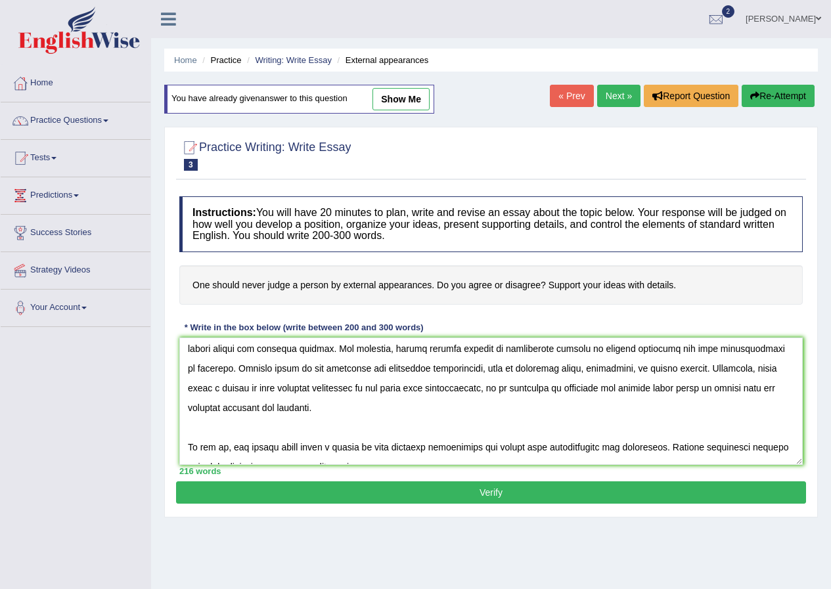
scroll to position [177, 0]
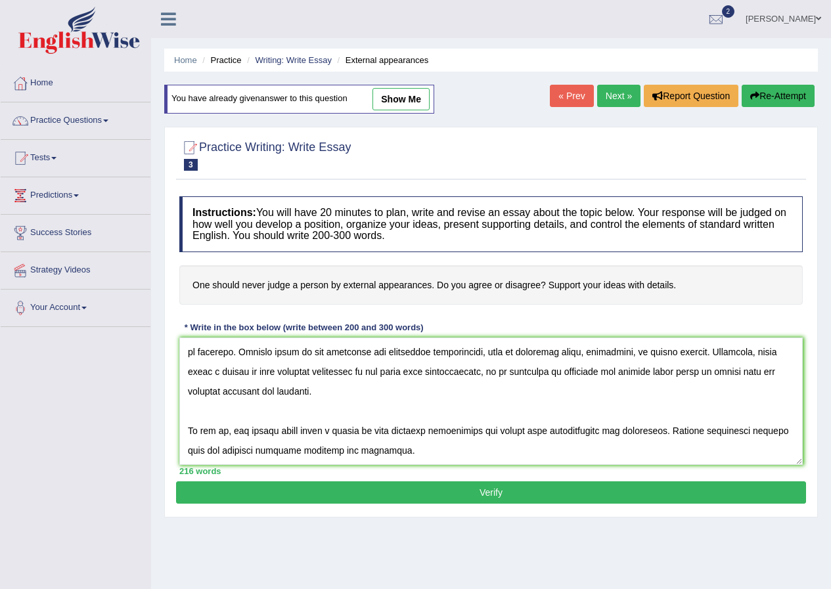
type textarea "Across Adelaide and other regions, judge a person by only external appearance i…"
click at [477, 491] on button "Verify" at bounding box center [491, 492] width 630 height 22
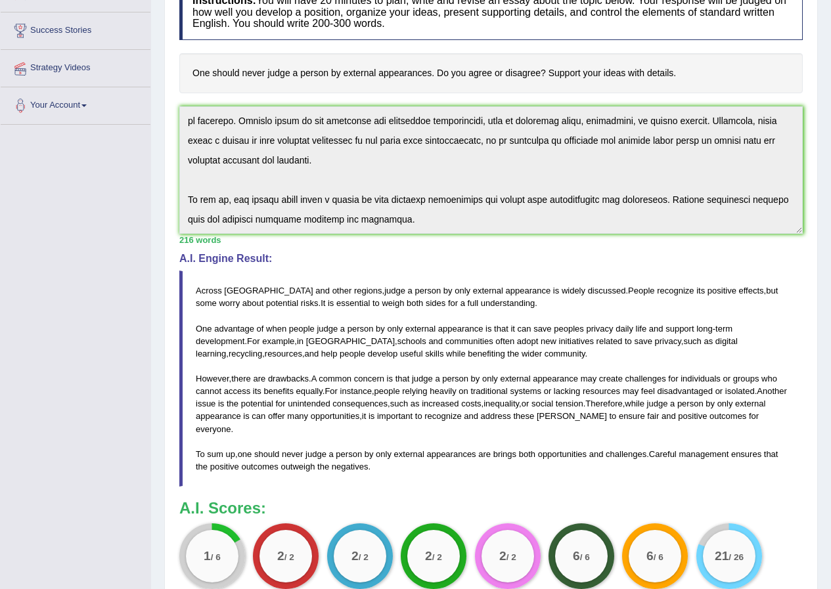
scroll to position [0, 0]
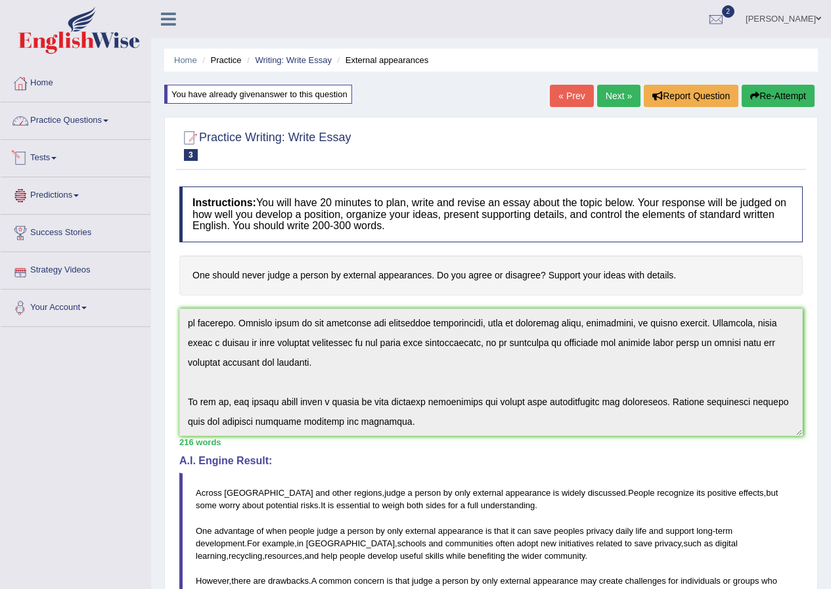
click at [101, 126] on link "Practice Questions" at bounding box center [76, 118] width 150 height 33
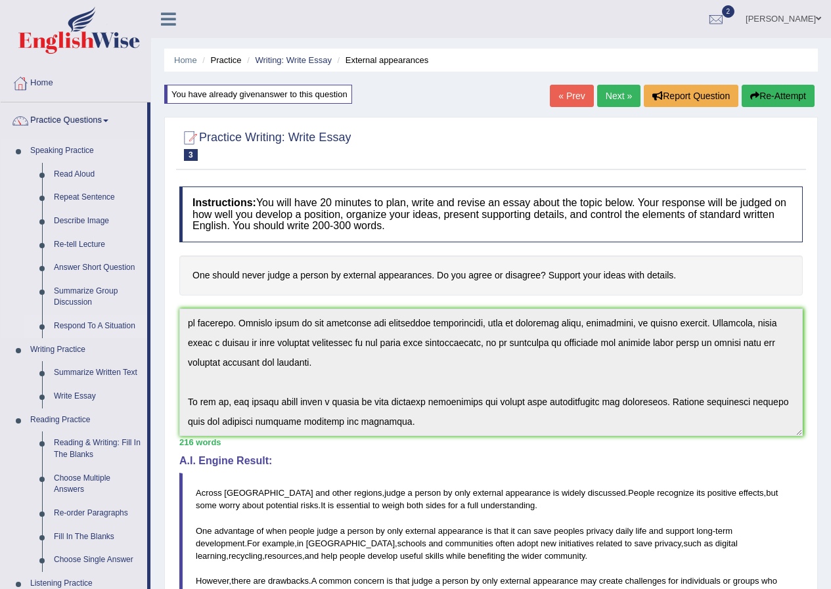
click at [89, 327] on link "Respond To A Situation" at bounding box center [97, 327] width 99 height 24
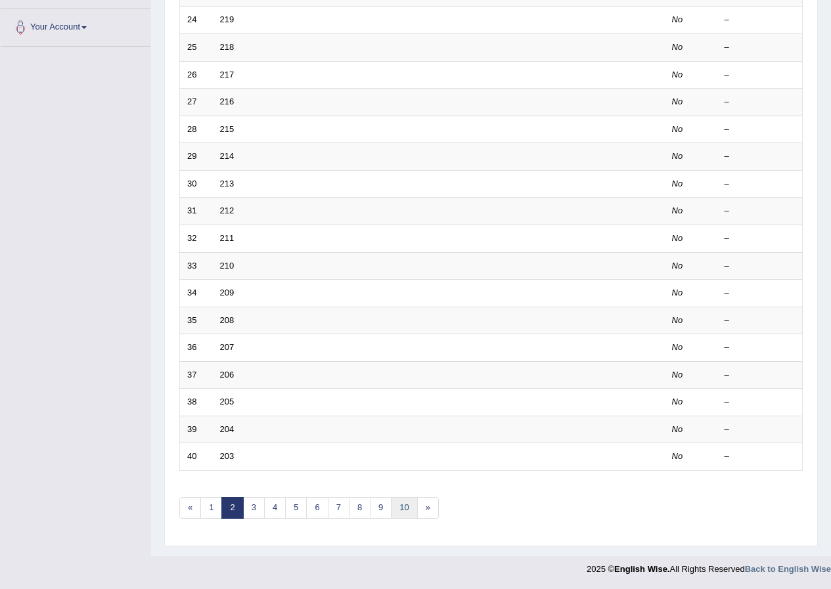
click at [406, 506] on link "10" at bounding box center [404, 508] width 26 height 22
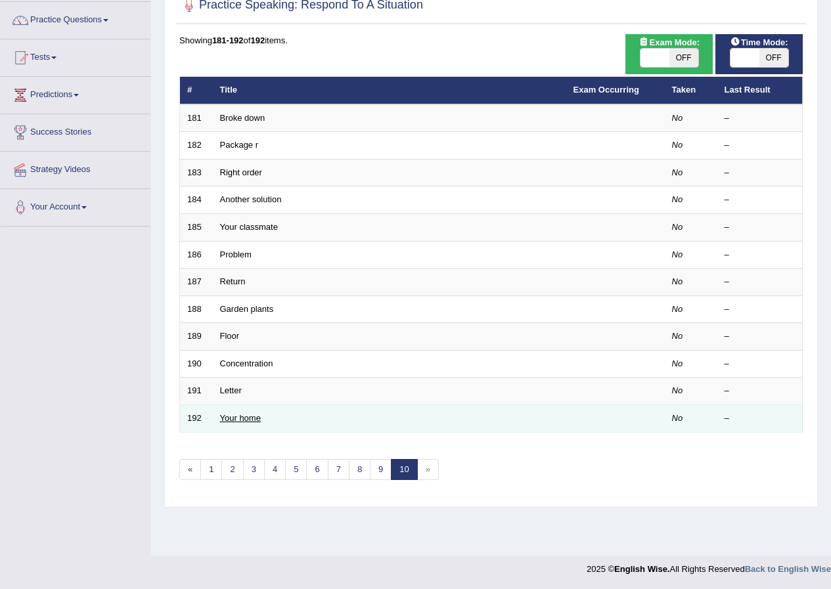
click at [242, 419] on link "Your home" at bounding box center [240, 418] width 41 height 10
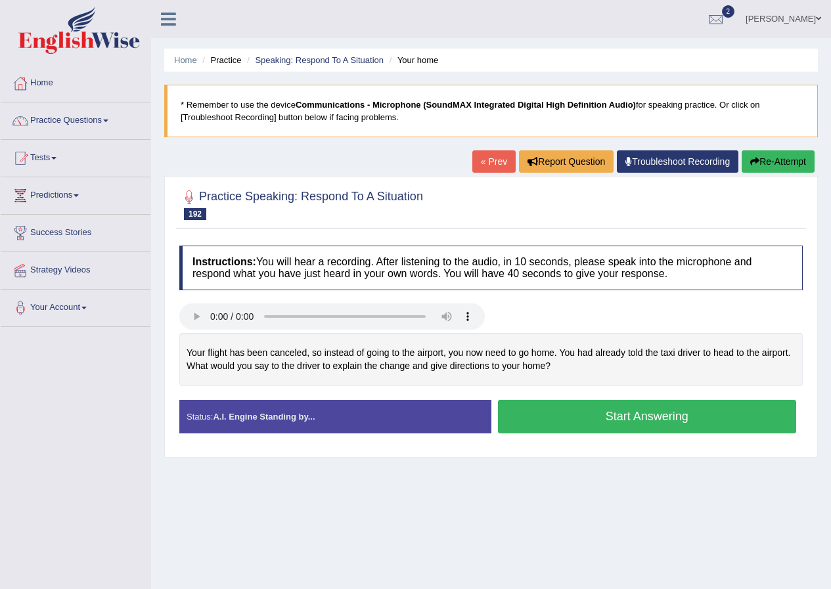
scroll to position [100, 0]
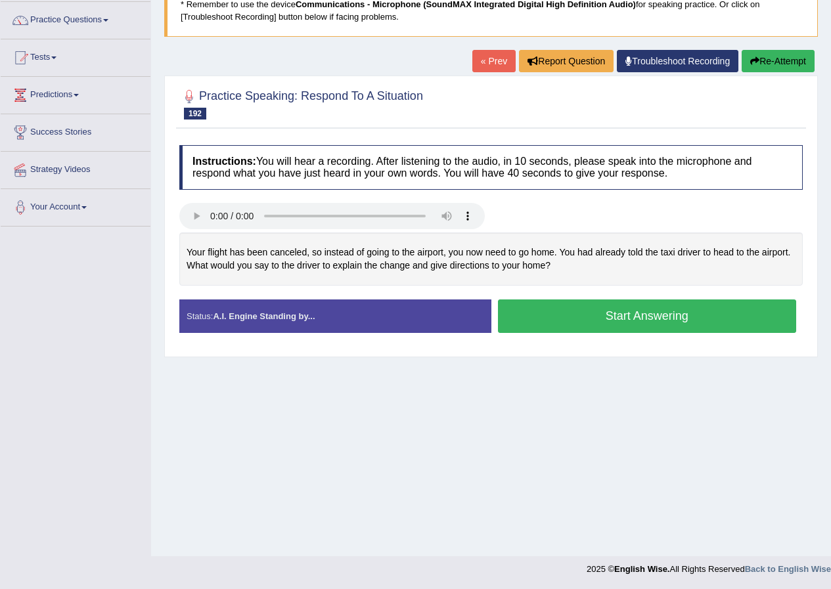
click at [652, 319] on button "Start Answering" at bounding box center [647, 316] width 299 height 33
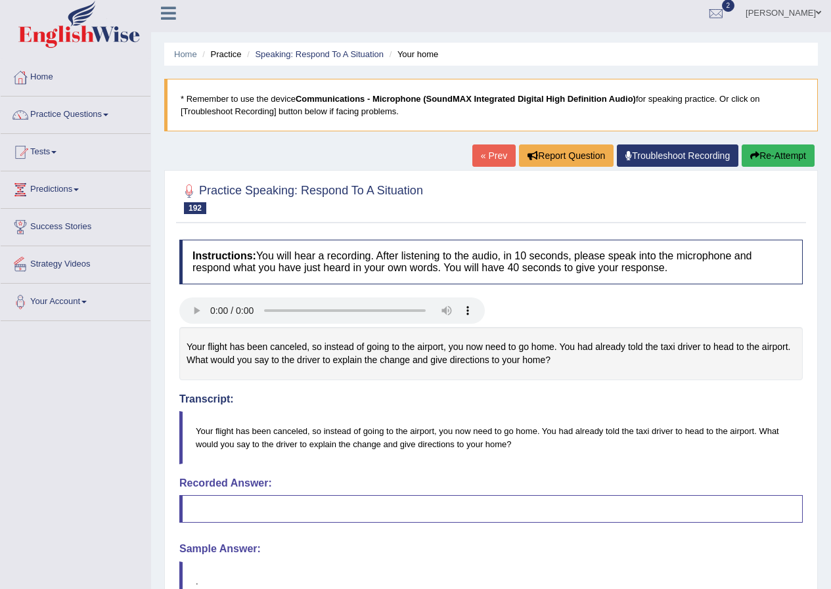
scroll to position [0, 0]
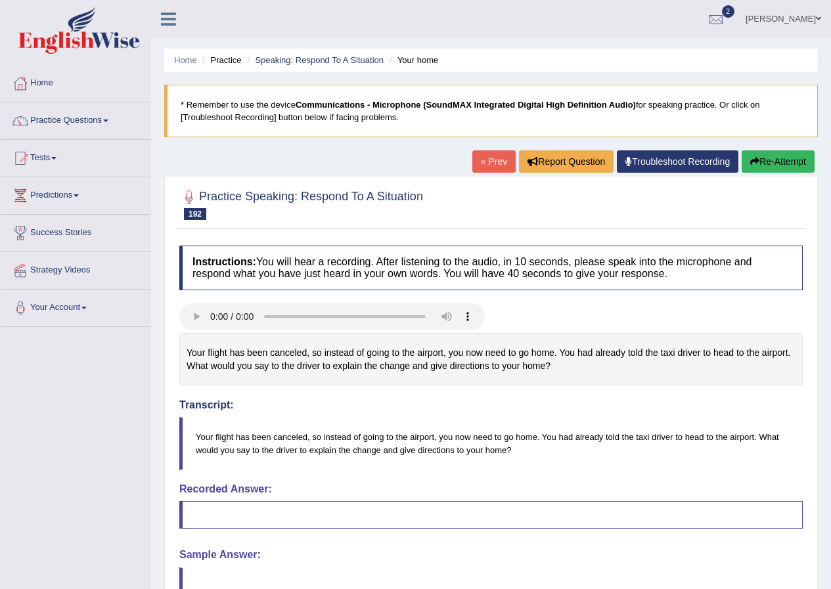
click at [785, 158] on button "Re-Attempt" at bounding box center [778, 161] width 73 height 22
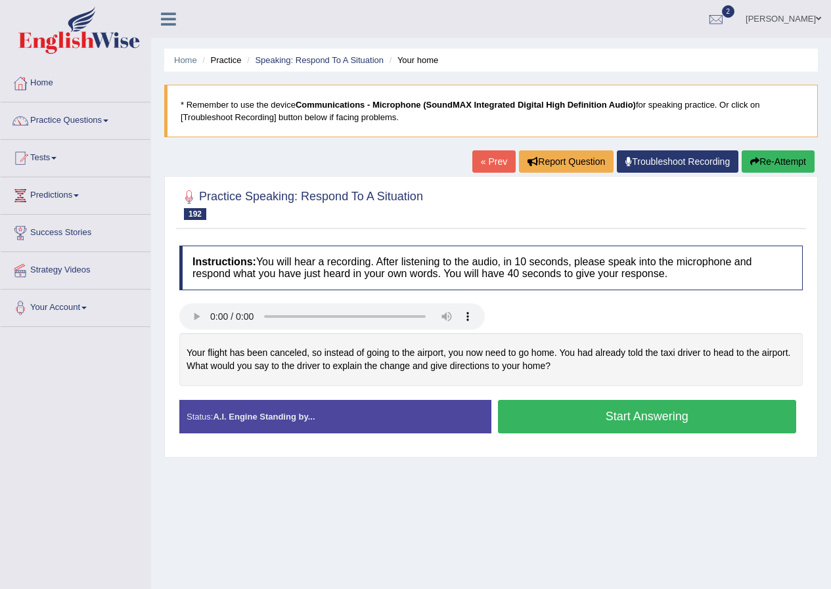
click at [656, 417] on button "Start Answering" at bounding box center [647, 416] width 299 height 33
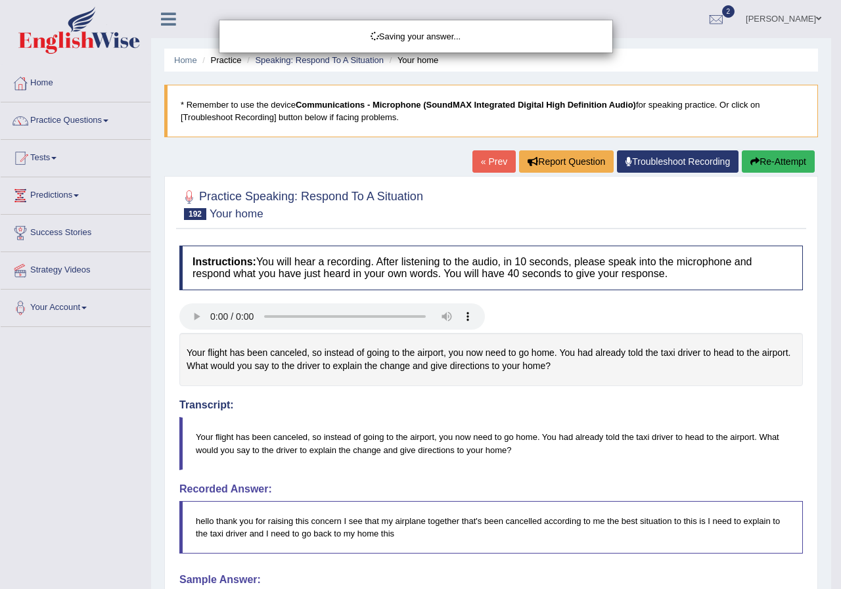
click at [272, 398] on div "Saving your answer..." at bounding box center [420, 294] width 841 height 589
click at [282, 402] on div "Saving your answer..." at bounding box center [420, 294] width 841 height 589
